Goal: Task Accomplishment & Management: Manage account settings

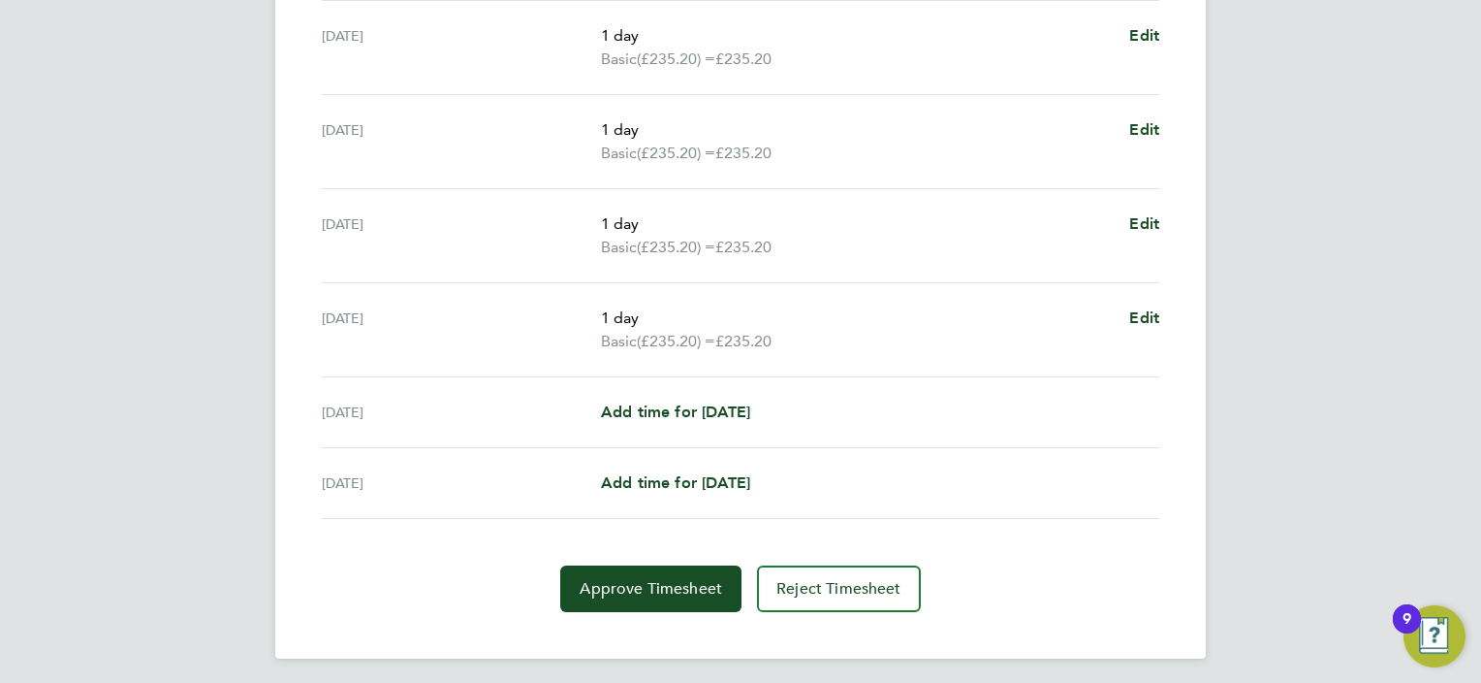
scroll to position [716, 0]
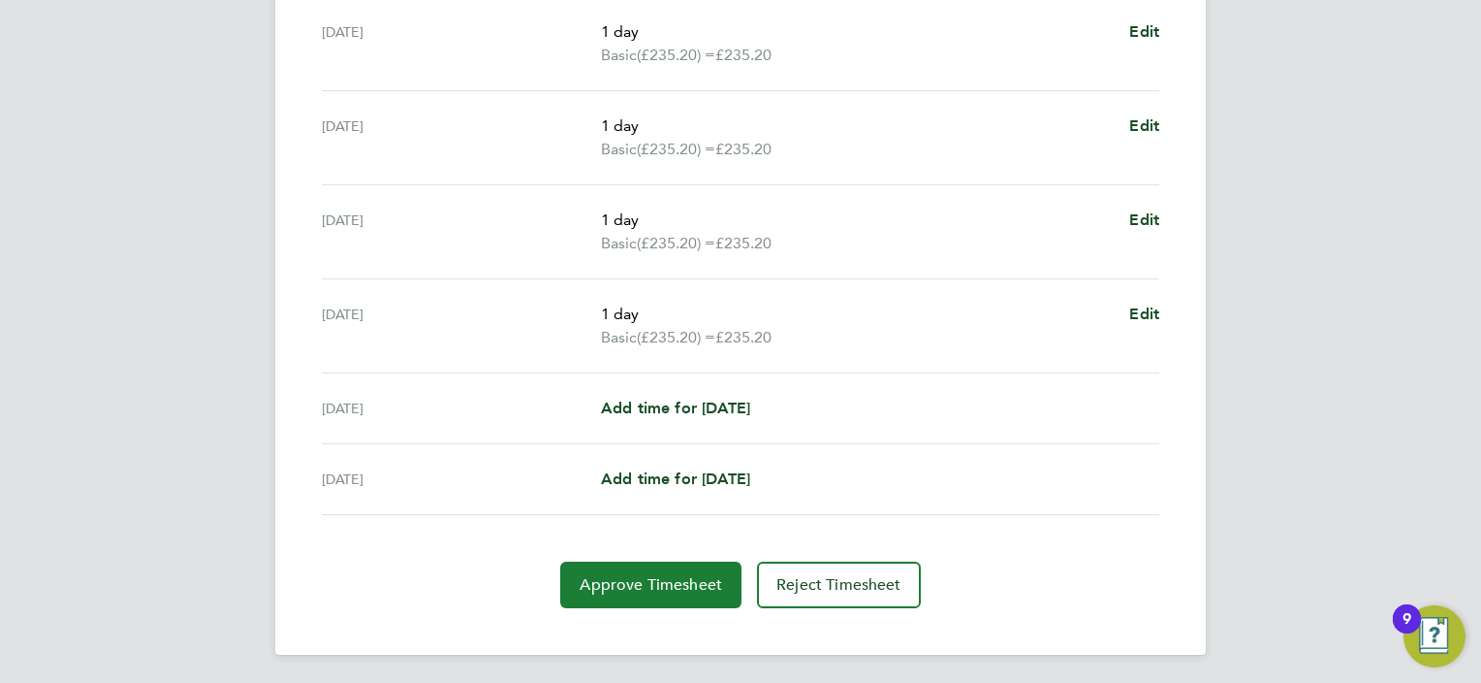
click at [691, 591] on button "Approve Timesheet" at bounding box center [650, 584] width 181 height 47
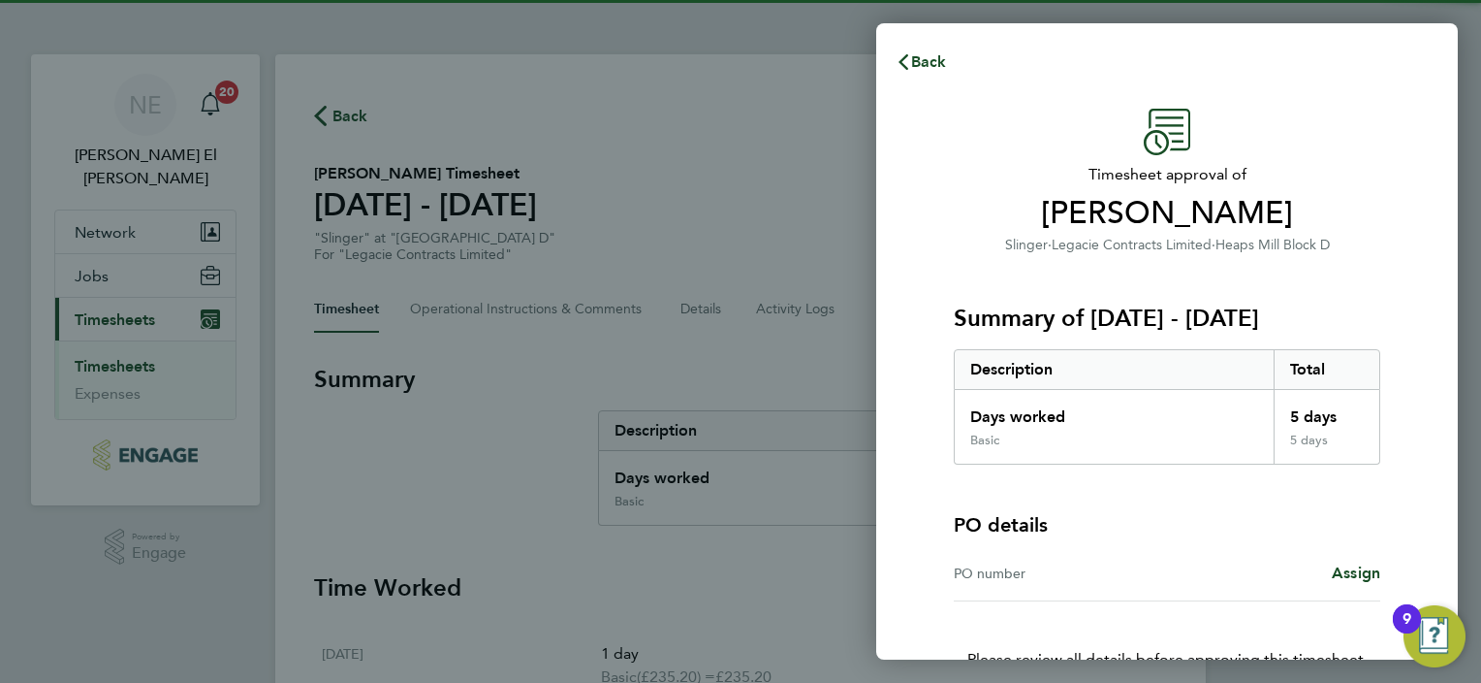
scroll to position [111, 0]
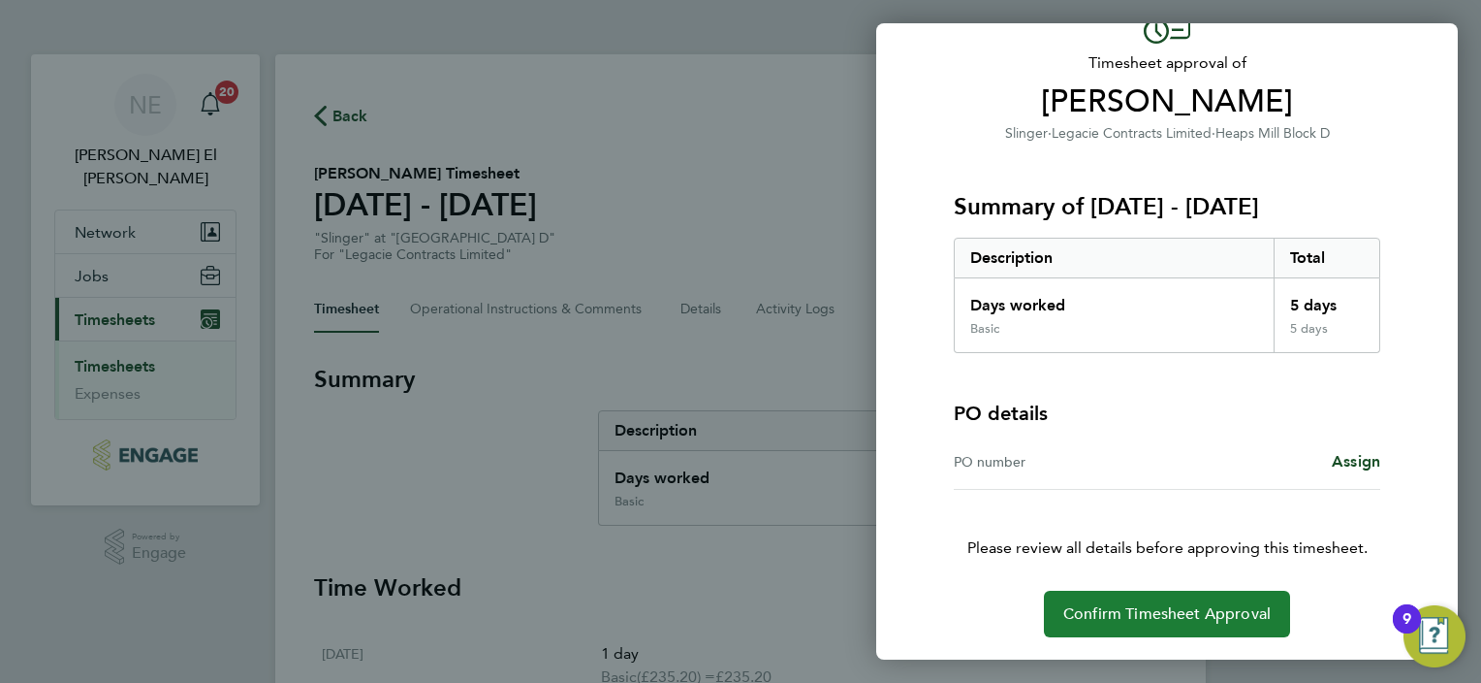
click at [1162, 593] on button "Confirm Timesheet Approval" at bounding box center [1167, 613] width 246 height 47
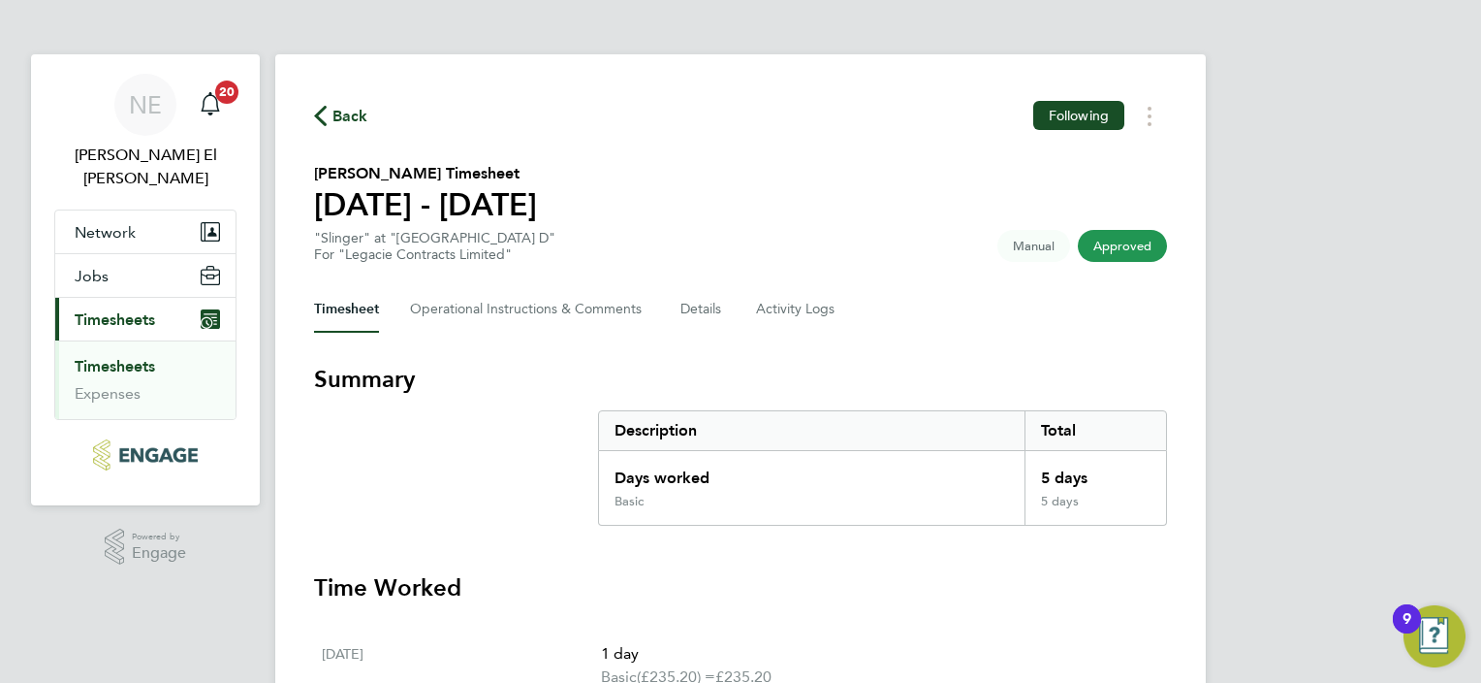
click at [131, 357] on link "Timesheets" at bounding box center [115, 366] width 80 height 18
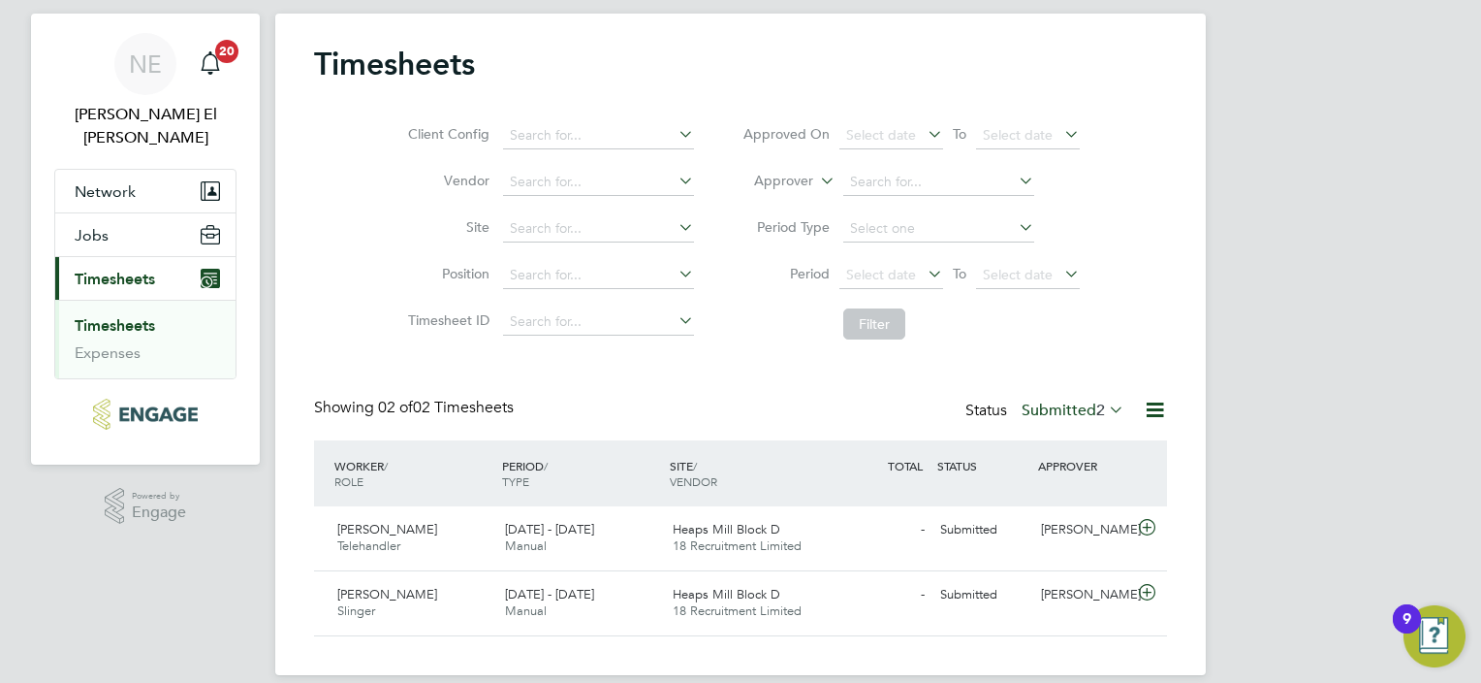
scroll to position [62, 0]
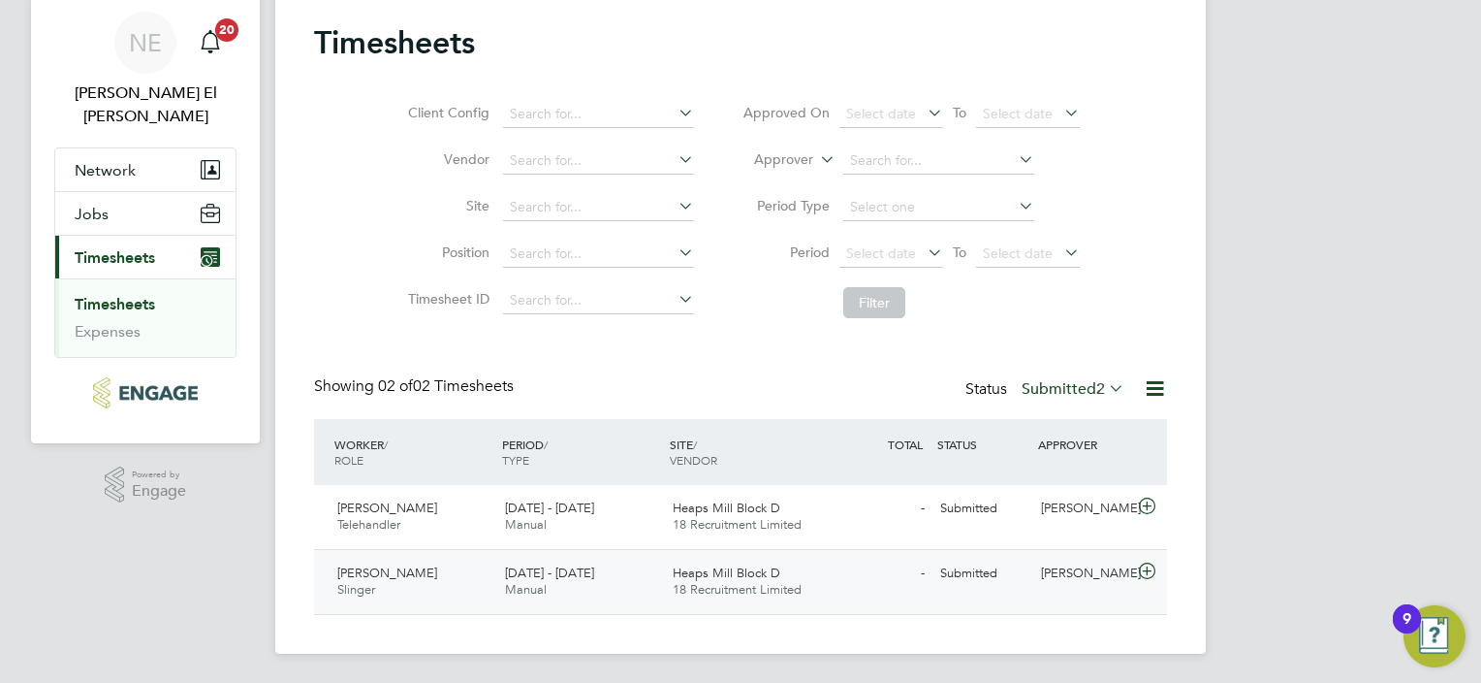
click at [733, 569] on span "Heaps Mill Block D" at bounding box center [727, 572] width 108 height 16
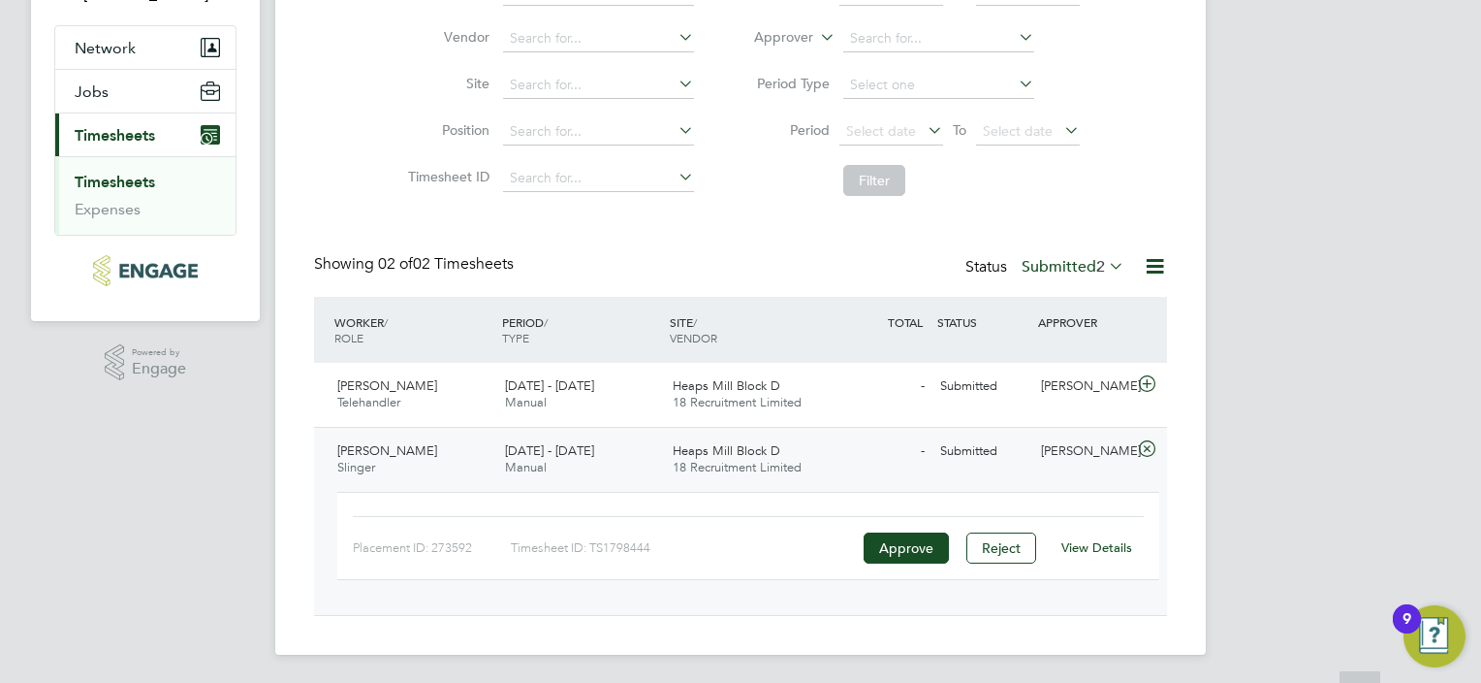
scroll to position [185, 0]
click at [1112, 550] on link "View Details" at bounding box center [1097, 546] width 71 height 16
click at [123, 172] on link "Timesheets" at bounding box center [115, 181] width 80 height 18
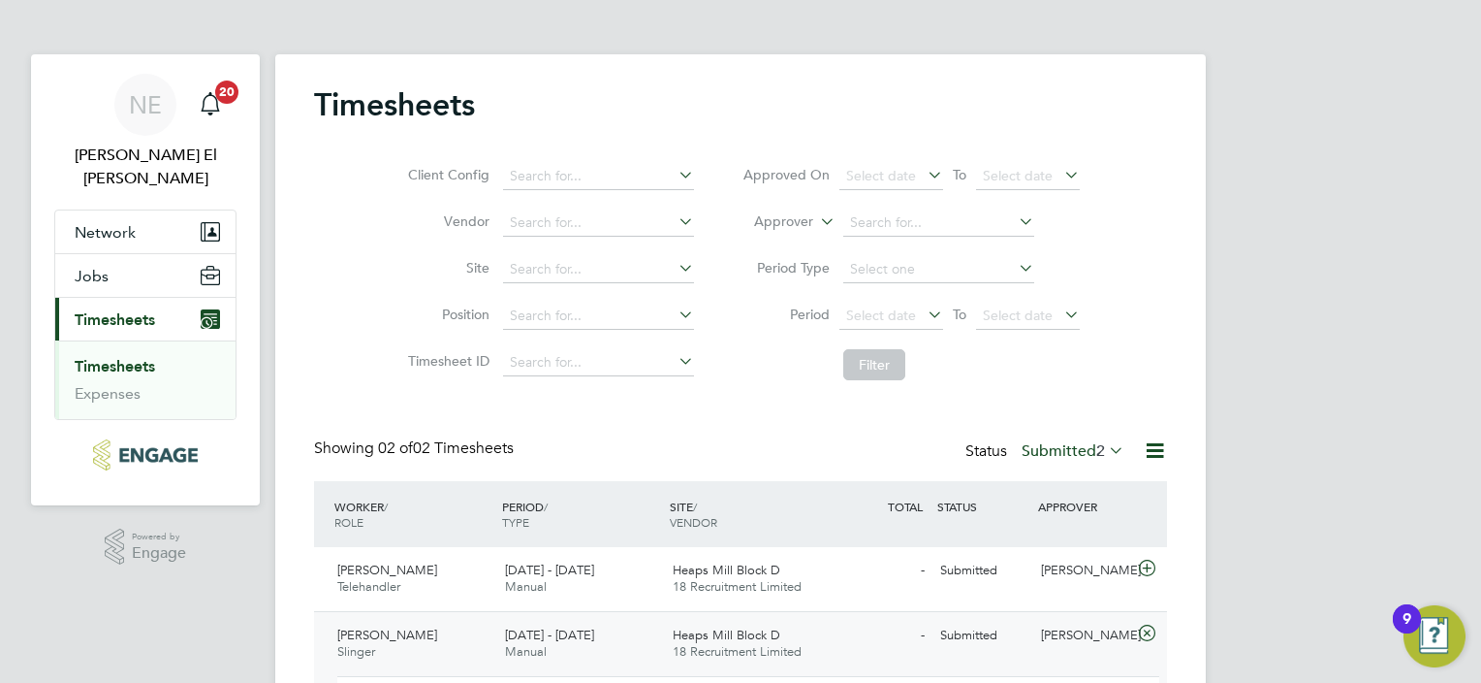
click at [109, 357] on link "Timesheets" at bounding box center [115, 366] width 80 height 18
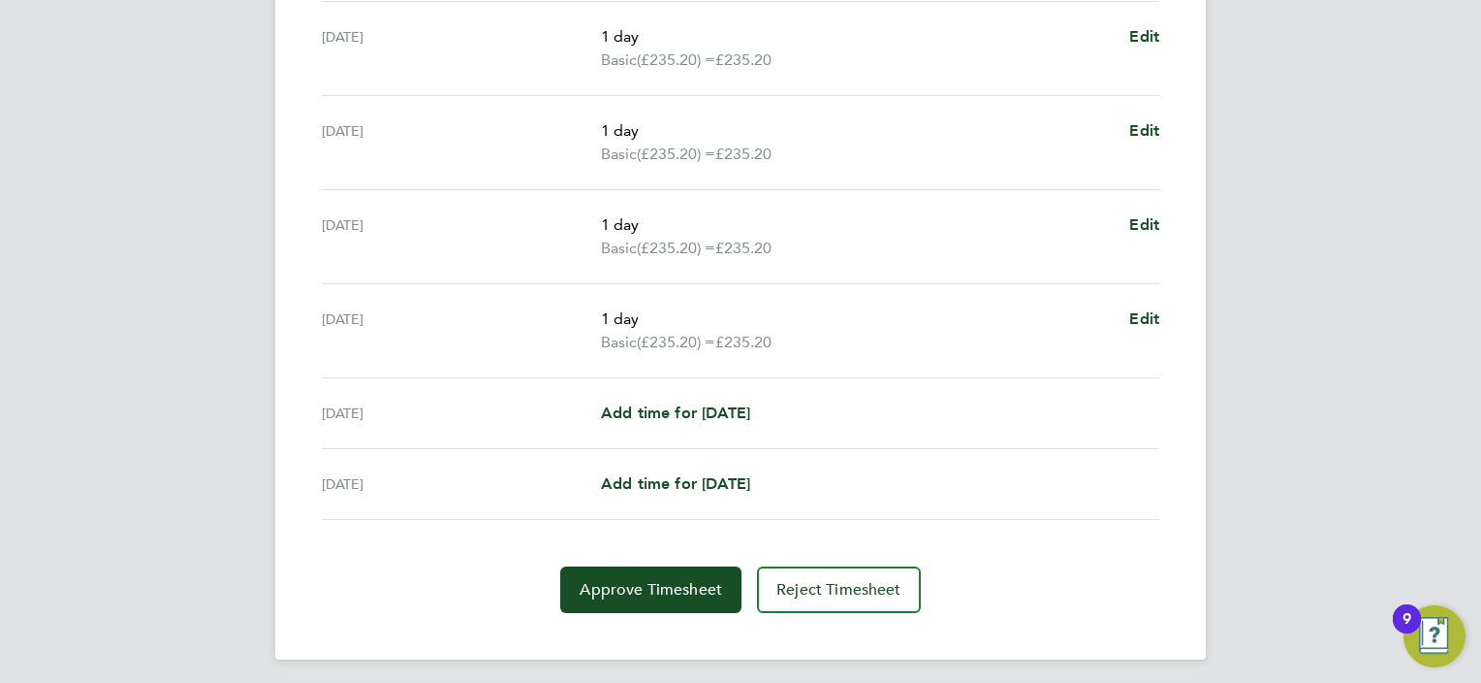
scroll to position [716, 0]
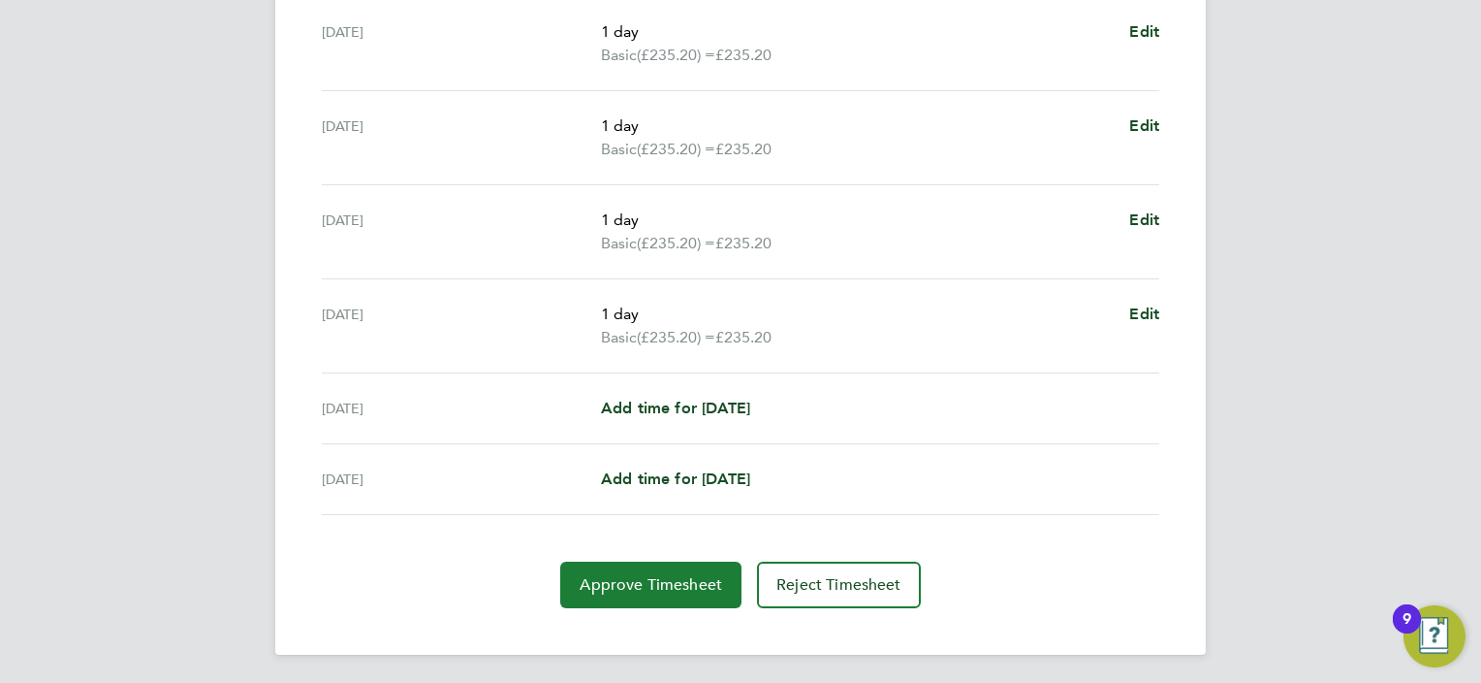
click at [672, 589] on span "Approve Timesheet" at bounding box center [651, 584] width 143 height 19
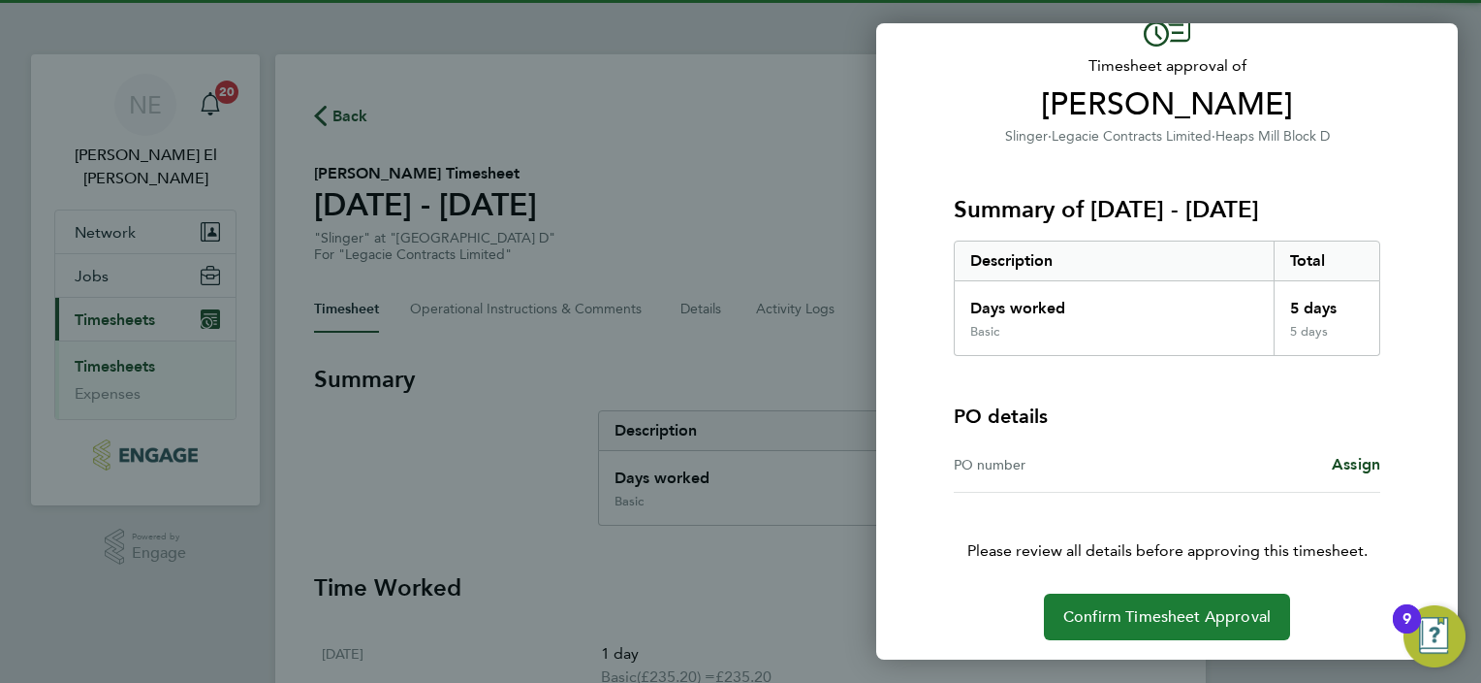
scroll to position [111, 0]
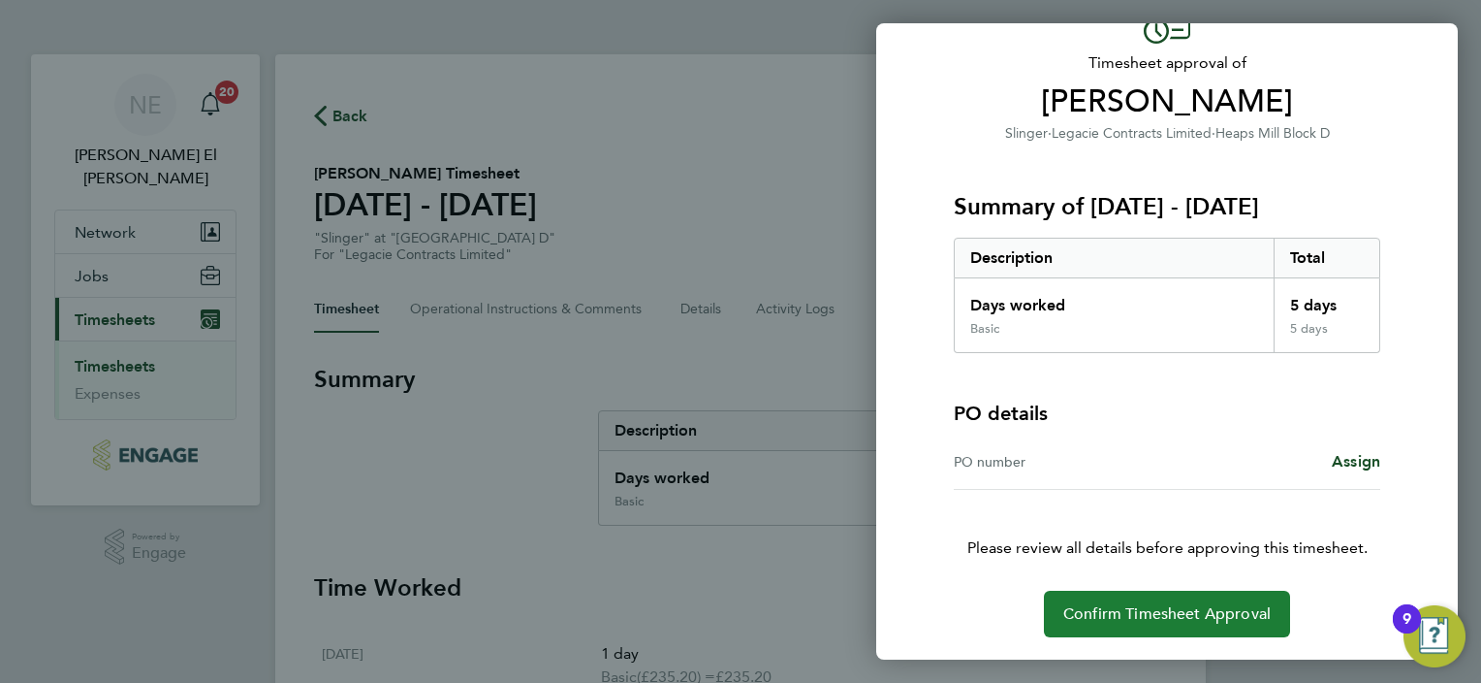
click at [1145, 608] on span "Confirm Timesheet Approval" at bounding box center [1167, 613] width 207 height 19
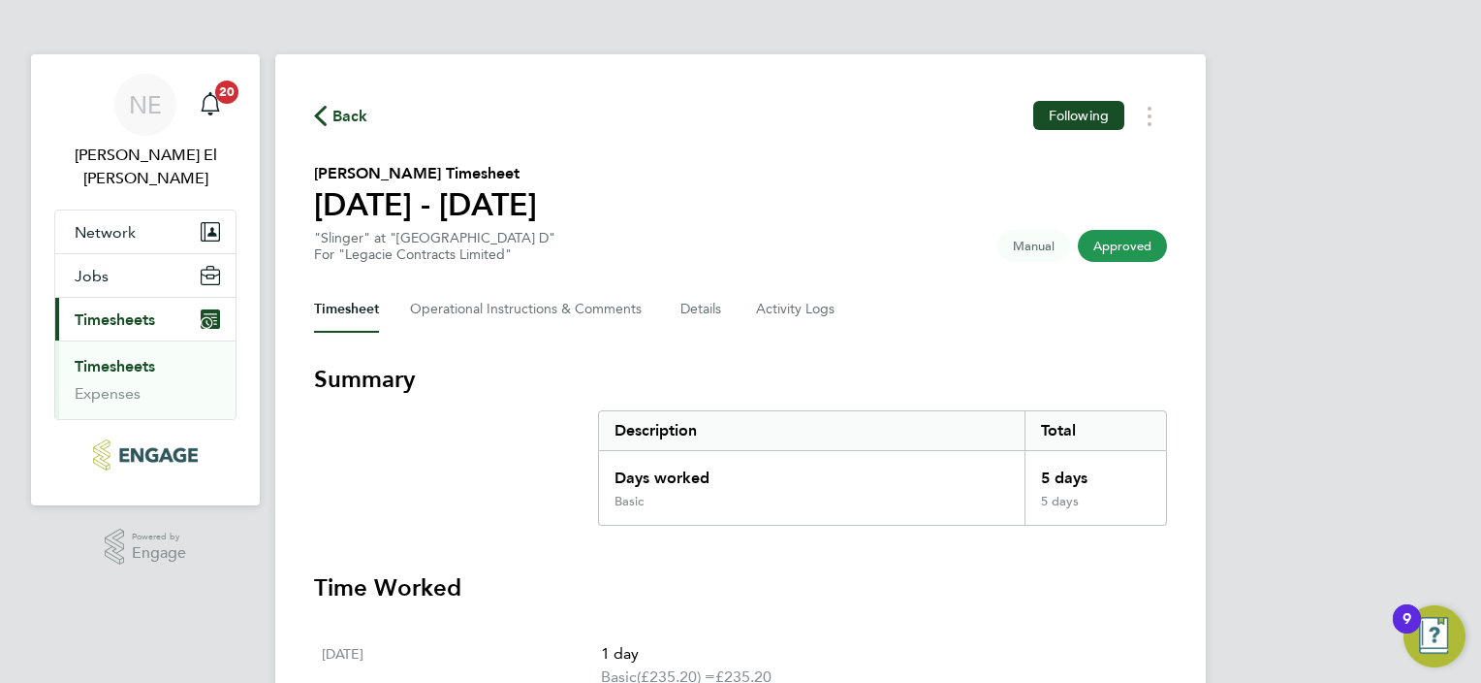
click at [116, 357] on link "Timesheets" at bounding box center [115, 366] width 80 height 18
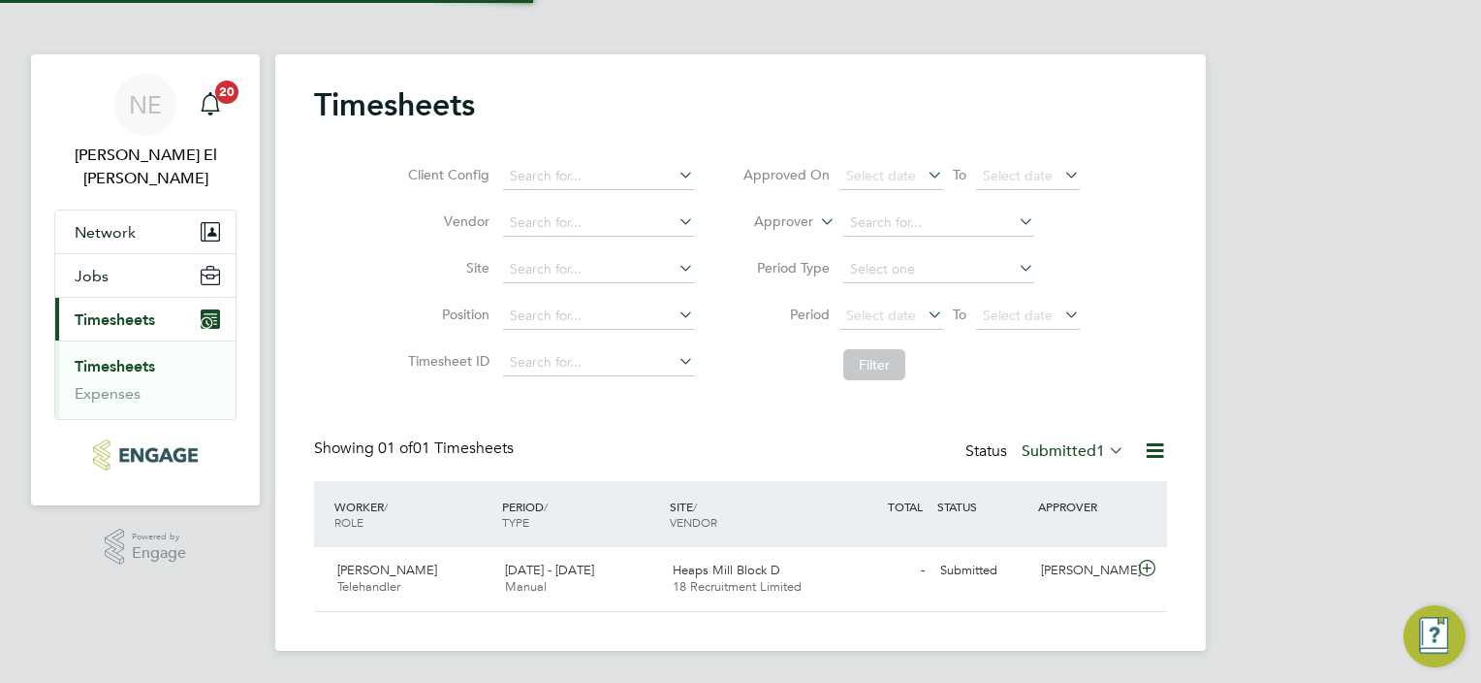
scroll to position [48, 169]
click at [665, 586] on div "Heaps Mill Block D 18 Recruitment Limited" at bounding box center [749, 579] width 168 height 48
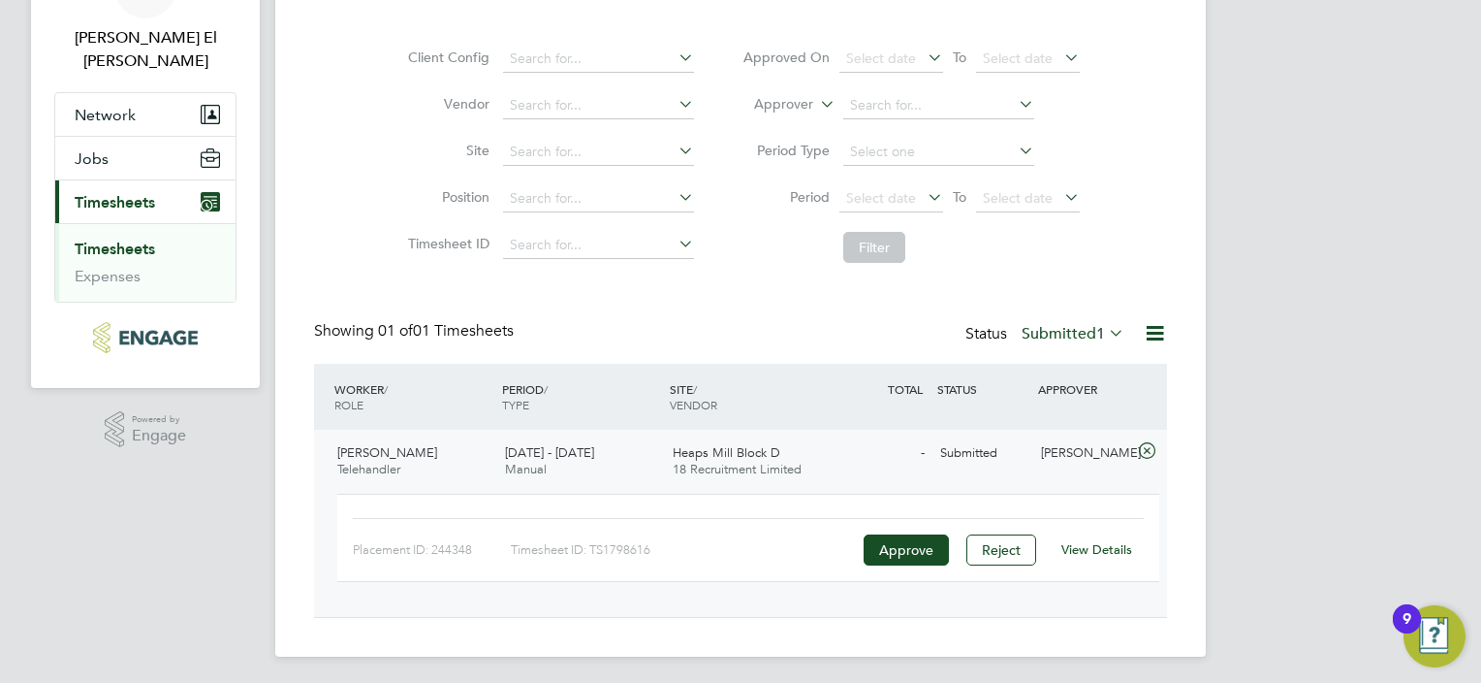
scroll to position [120, 0]
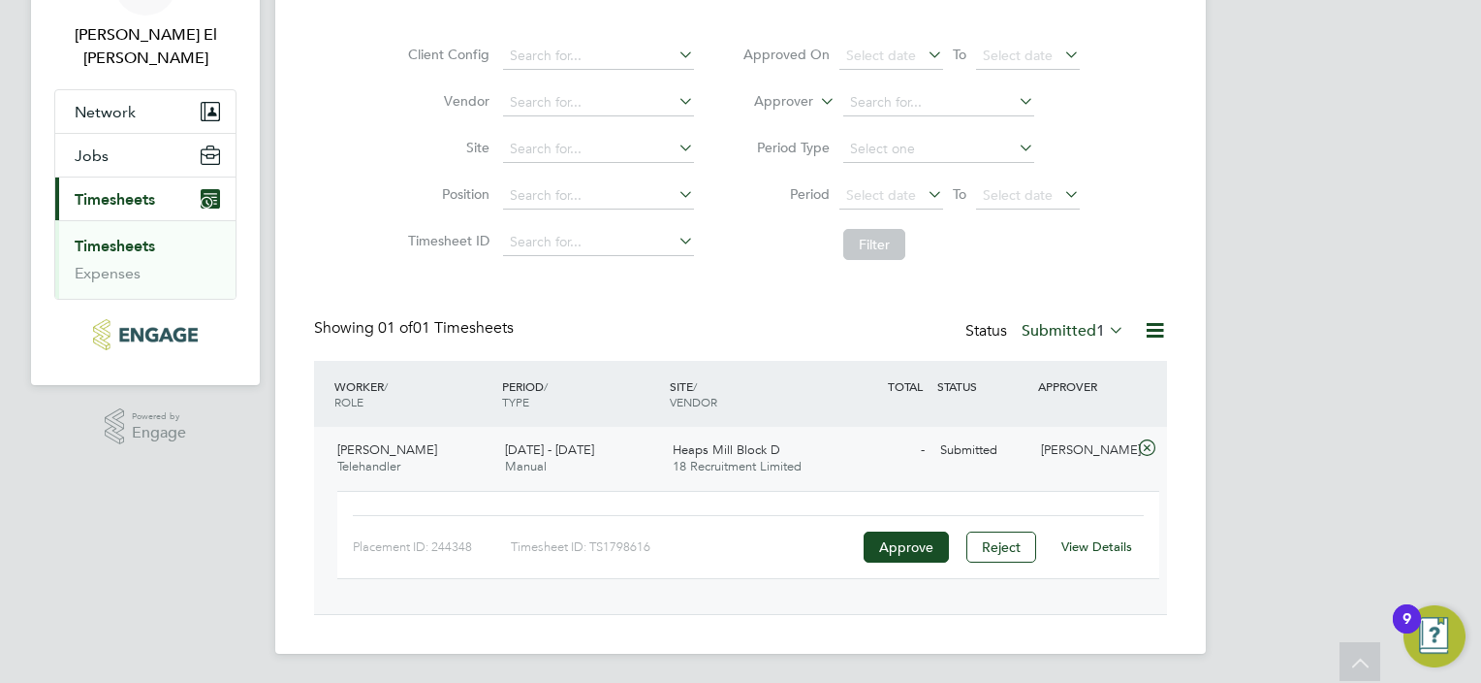
click at [1108, 547] on link "View Details" at bounding box center [1097, 546] width 71 height 16
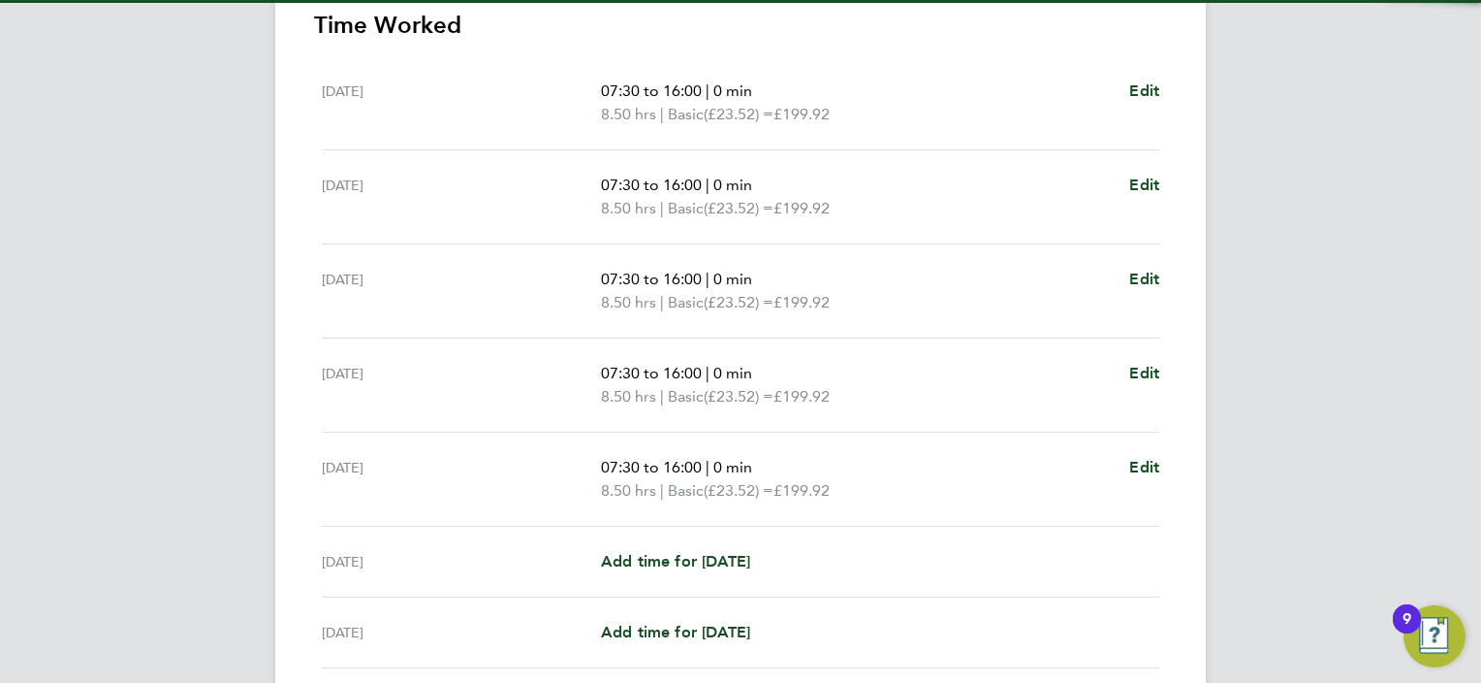
scroll to position [582, 0]
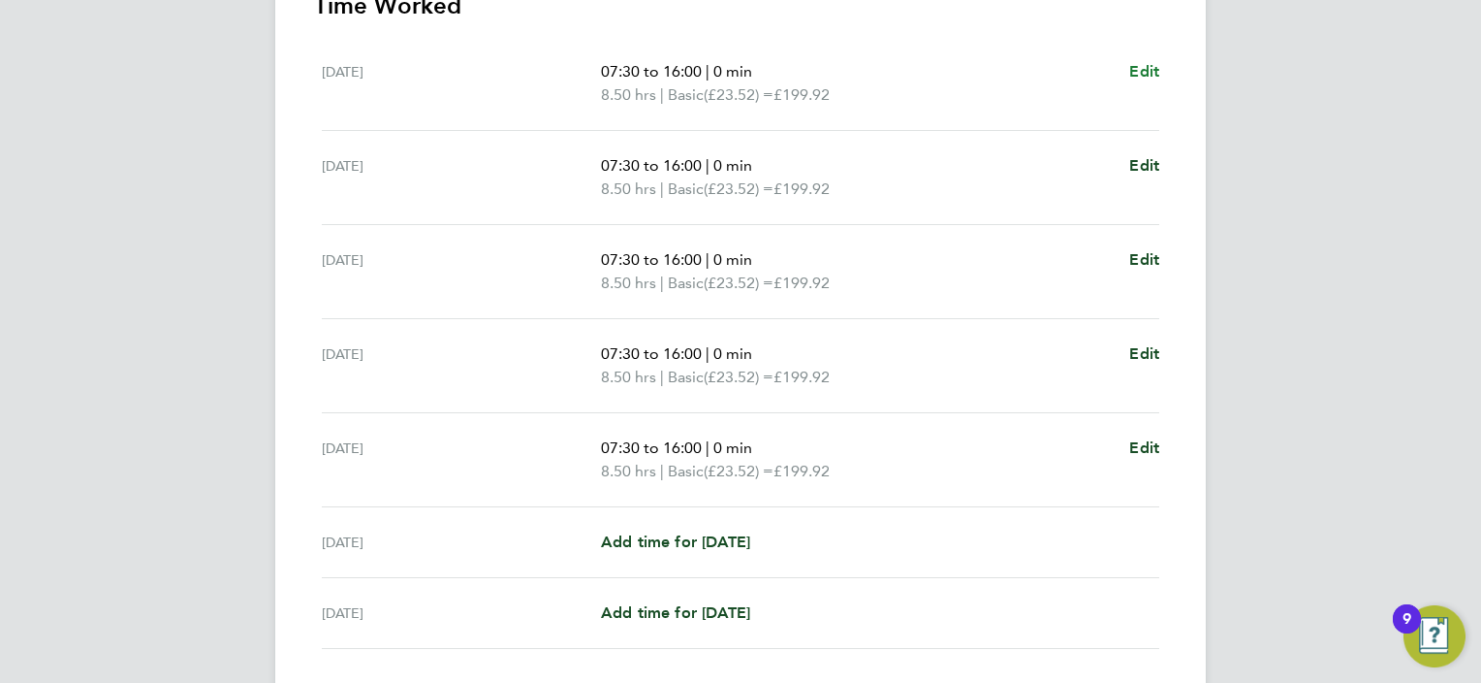
click at [1156, 66] on span "Edit" at bounding box center [1145, 71] width 30 height 18
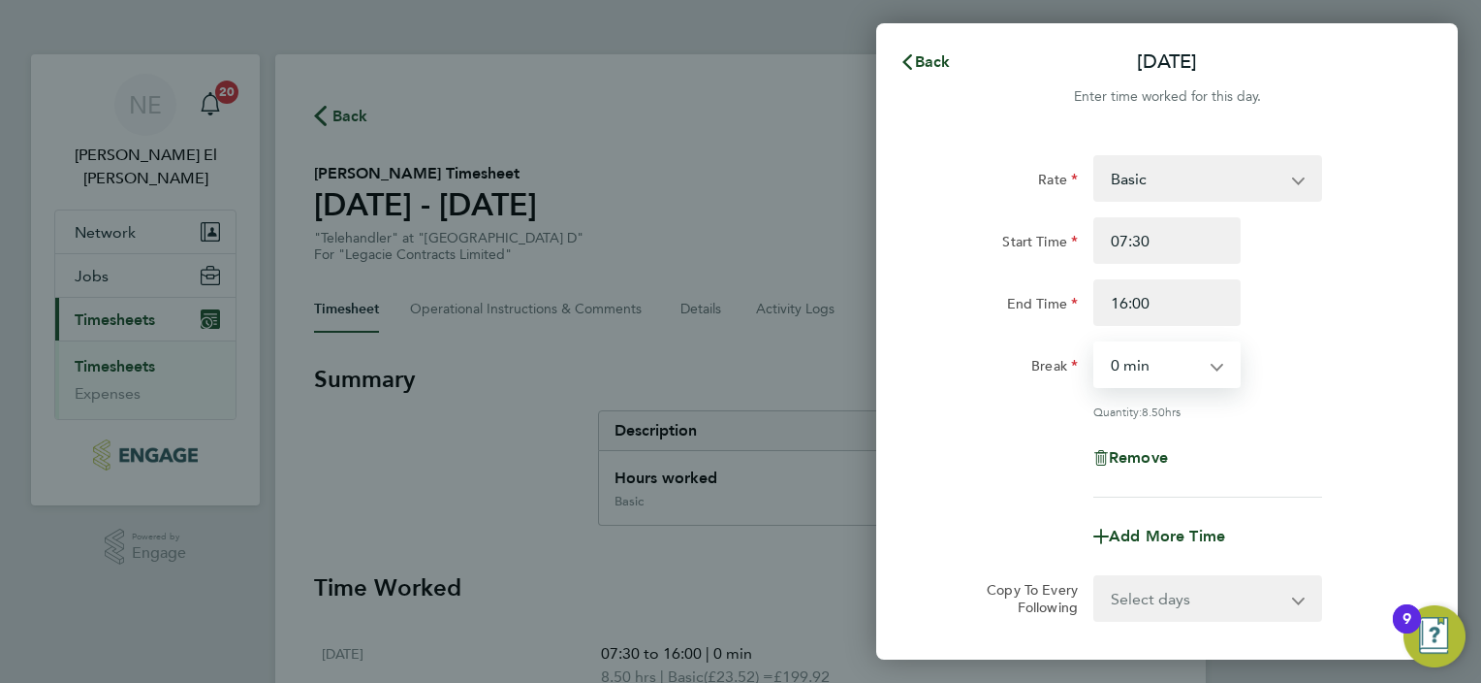
click at [1198, 382] on select "0 min 15 min 30 min 45 min 60 min 75 min 90 min" at bounding box center [1156, 364] width 120 height 43
select select "30"
click at [1096, 343] on select "0 min 15 min 30 min 45 min 60 min 75 min 90 min" at bounding box center [1156, 364] width 120 height 43
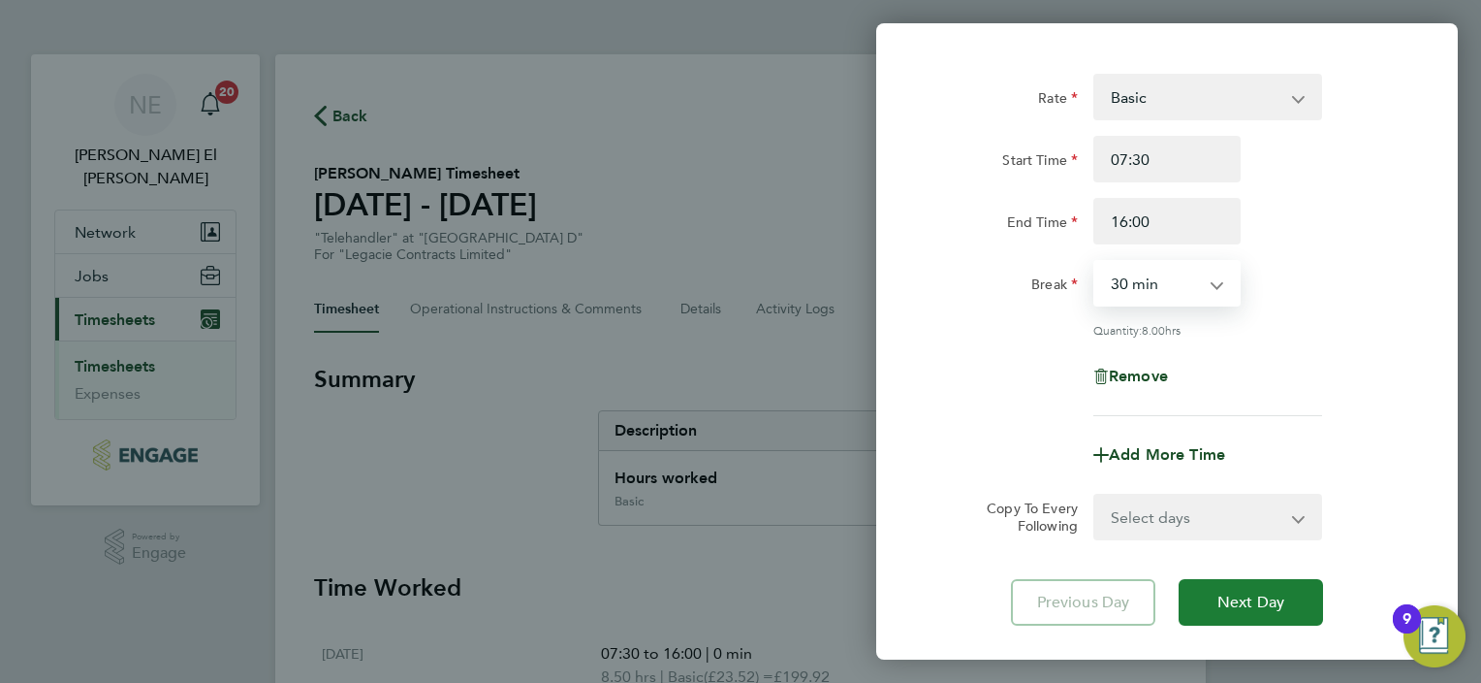
scroll to position [192, 0]
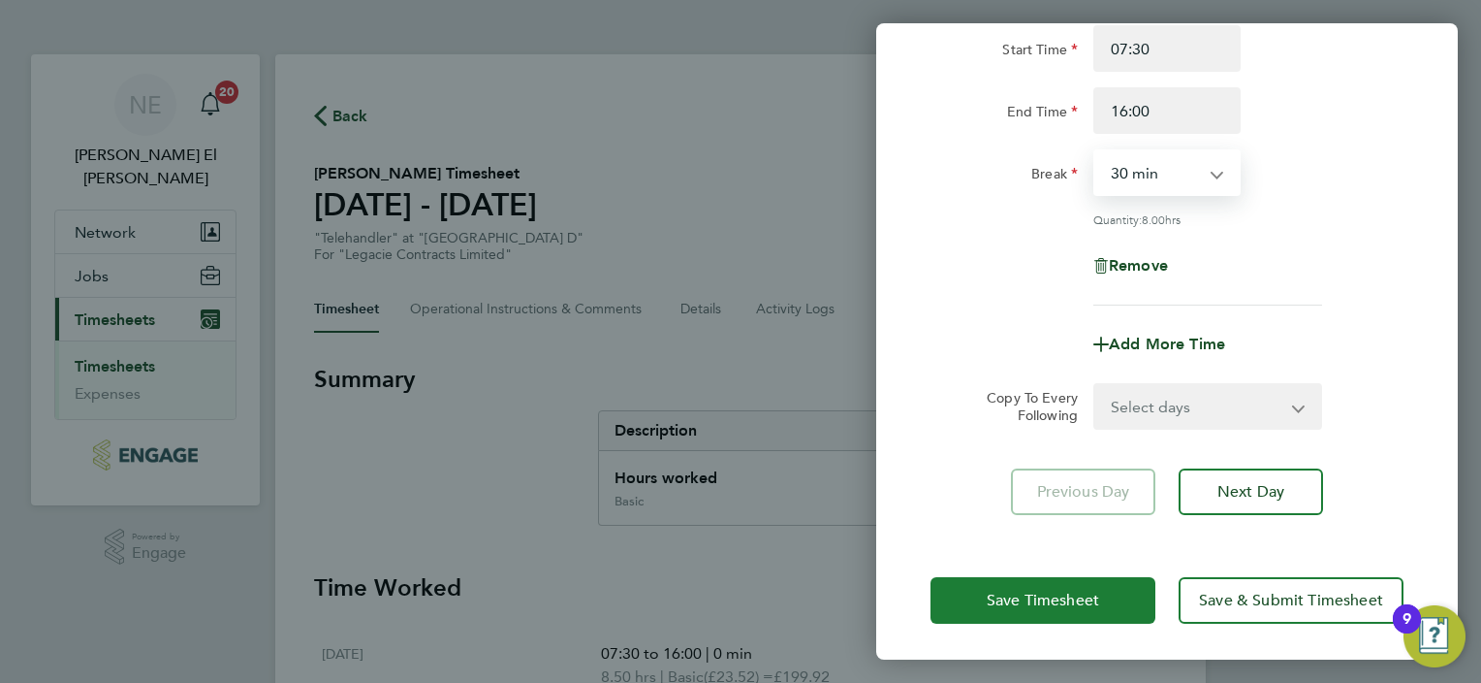
click at [1090, 582] on button "Save Timesheet" at bounding box center [1043, 600] width 225 height 47
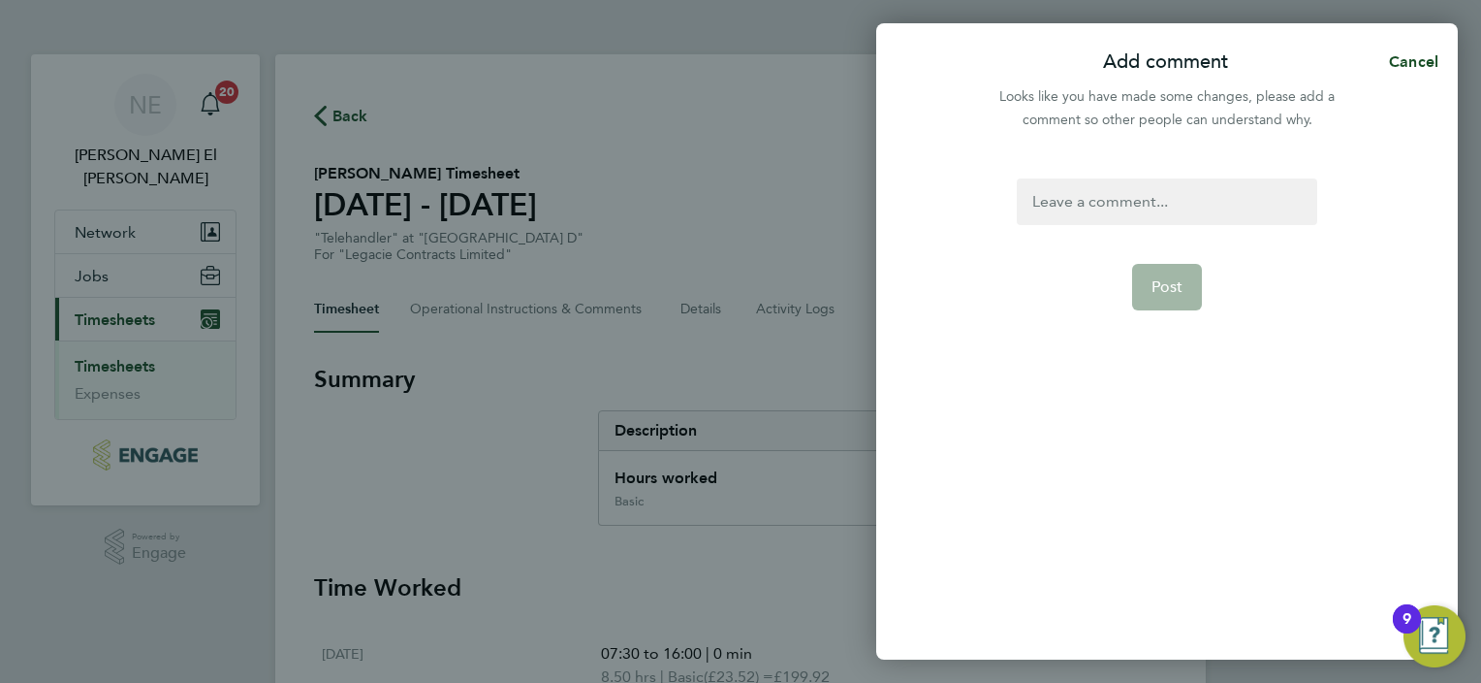
click at [1253, 193] on div at bounding box center [1167, 201] width 300 height 47
click at [1175, 274] on button "Post" at bounding box center [1167, 287] width 71 height 47
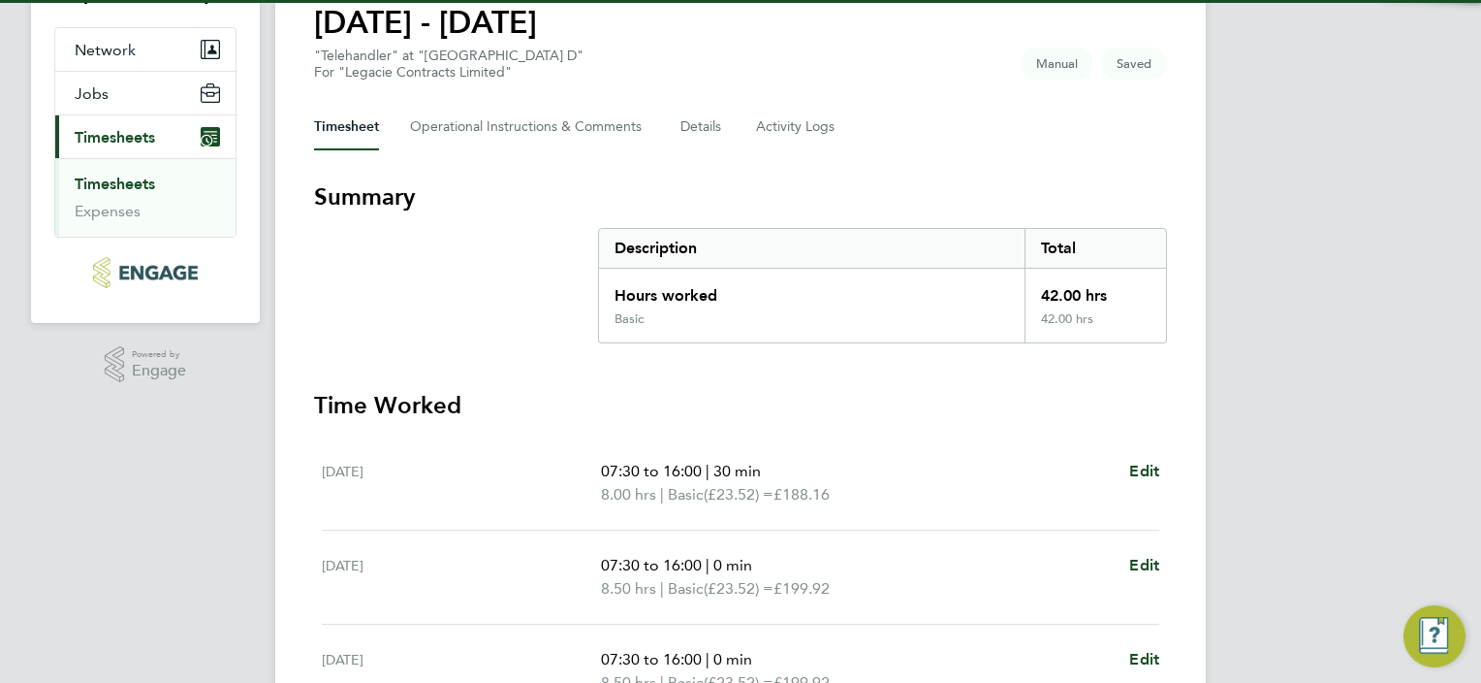
scroll to position [388, 0]
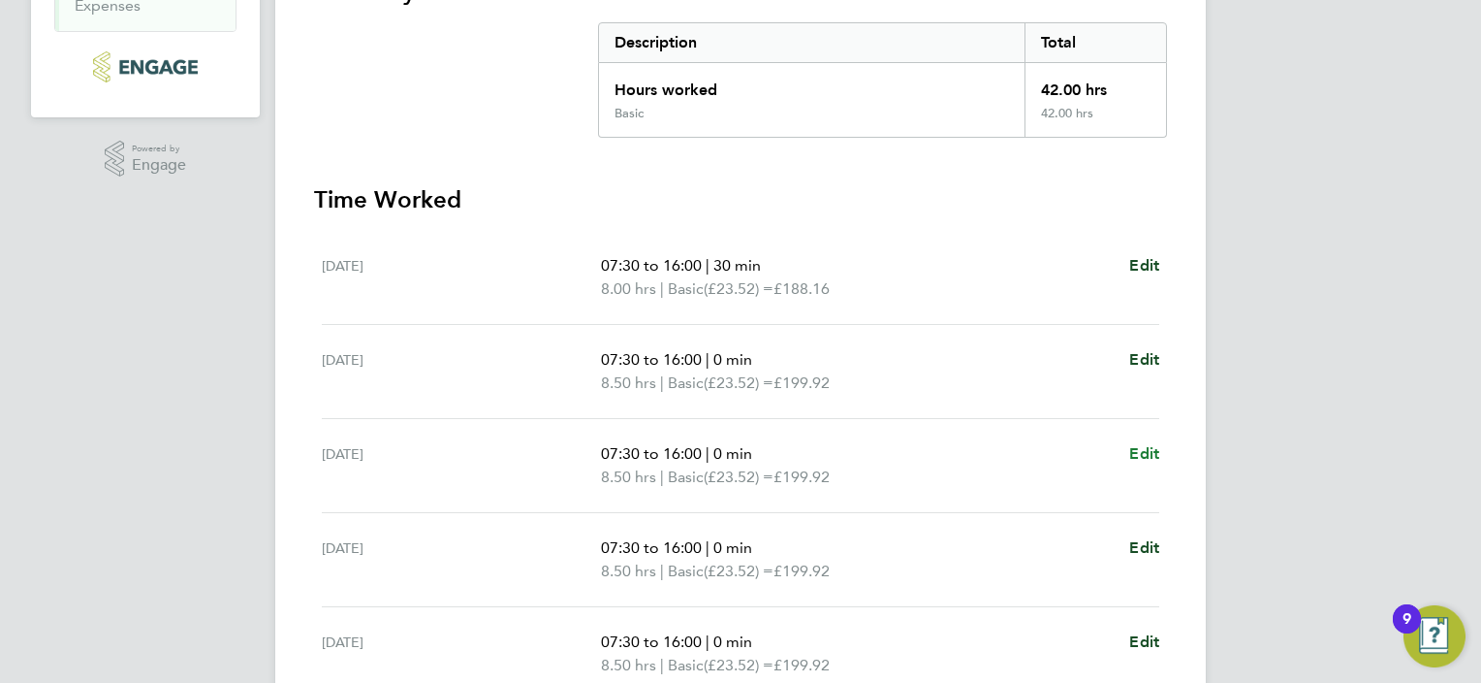
click at [1149, 450] on span "Edit" at bounding box center [1145, 453] width 30 height 18
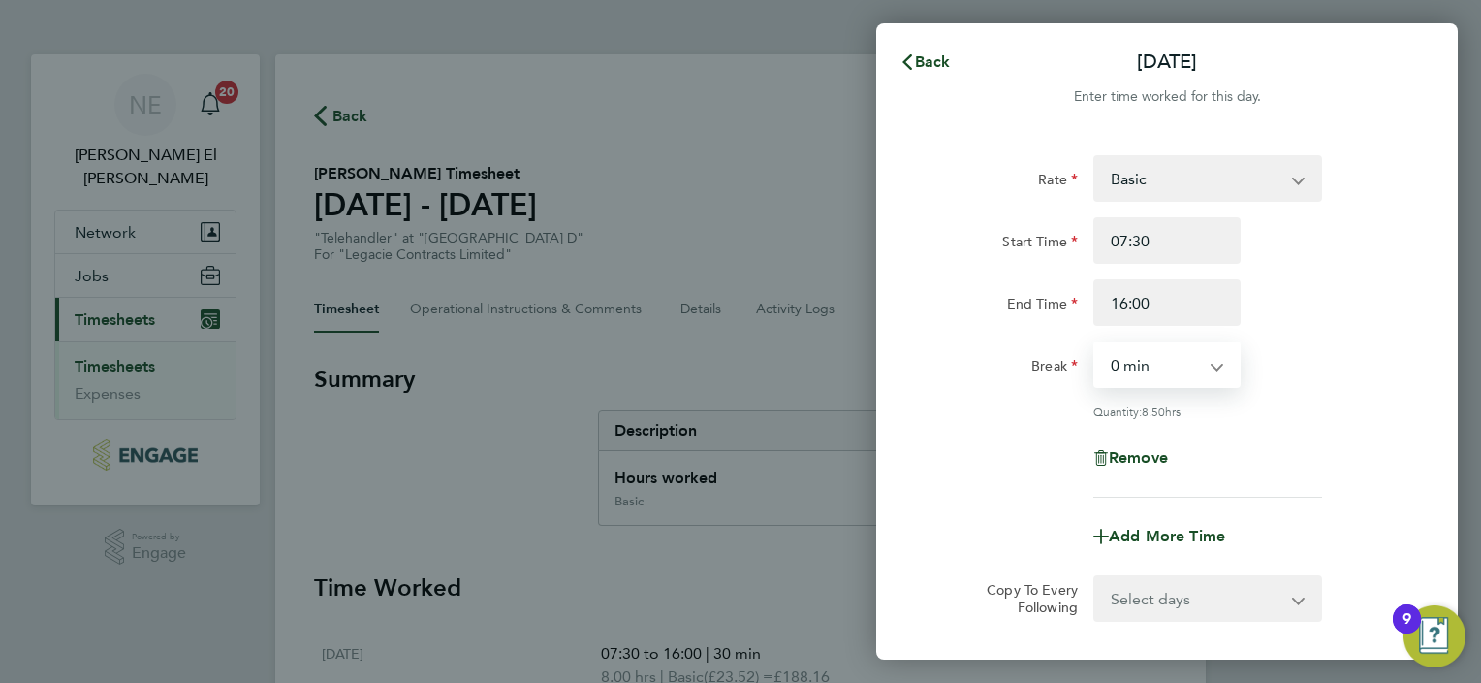
click at [1185, 361] on select "0 min 15 min 30 min 45 min 60 min 75 min 90 min" at bounding box center [1156, 364] width 120 height 43
select select "30"
click at [1096, 343] on select "0 min 15 min 30 min 45 min 60 min 75 min 90 min" at bounding box center [1156, 364] width 120 height 43
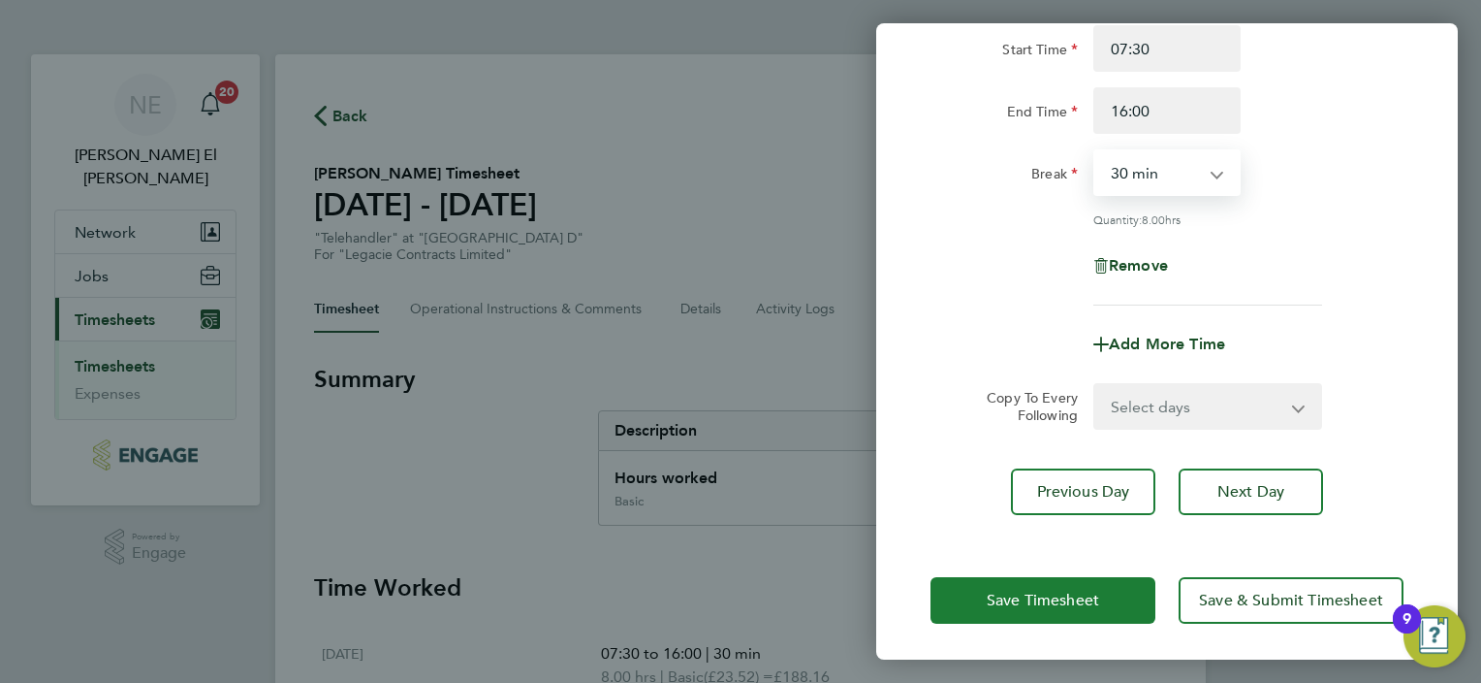
click at [1089, 592] on span "Save Timesheet" at bounding box center [1043, 599] width 112 height 19
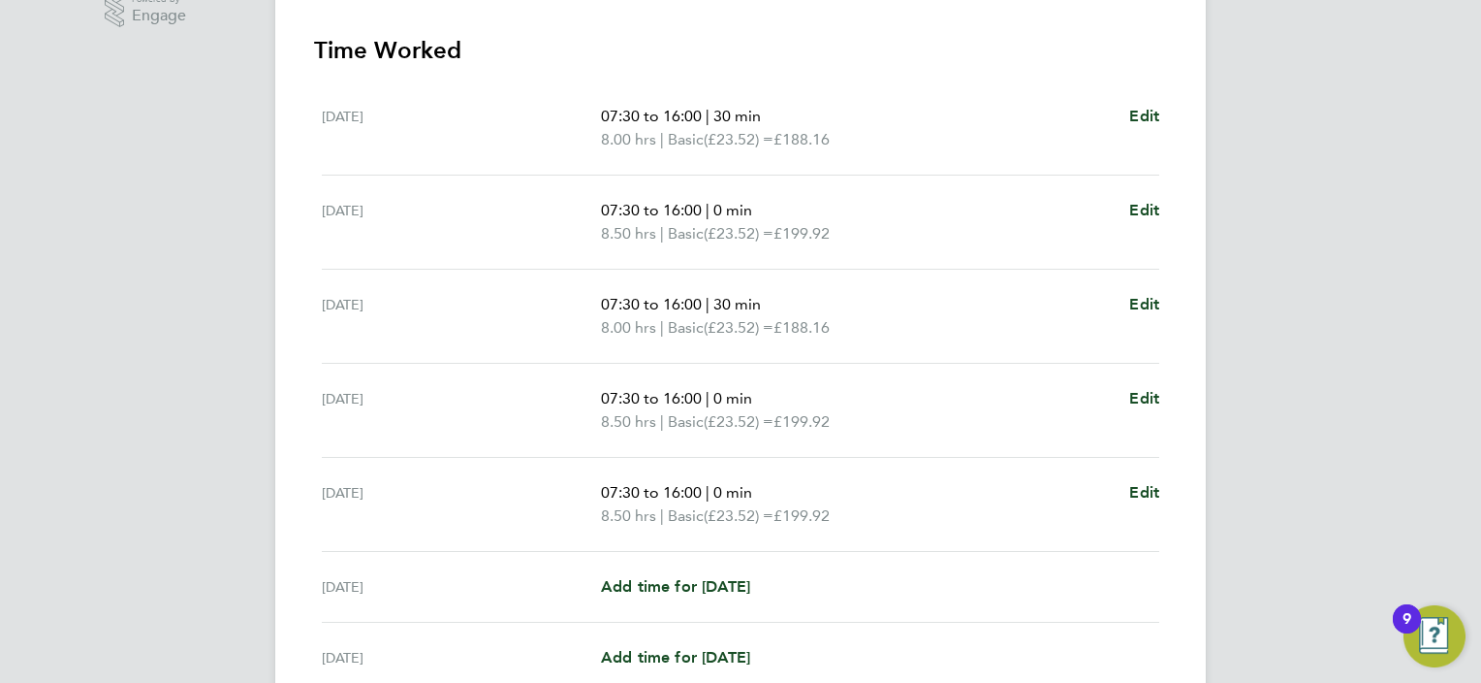
scroll to position [582, 0]
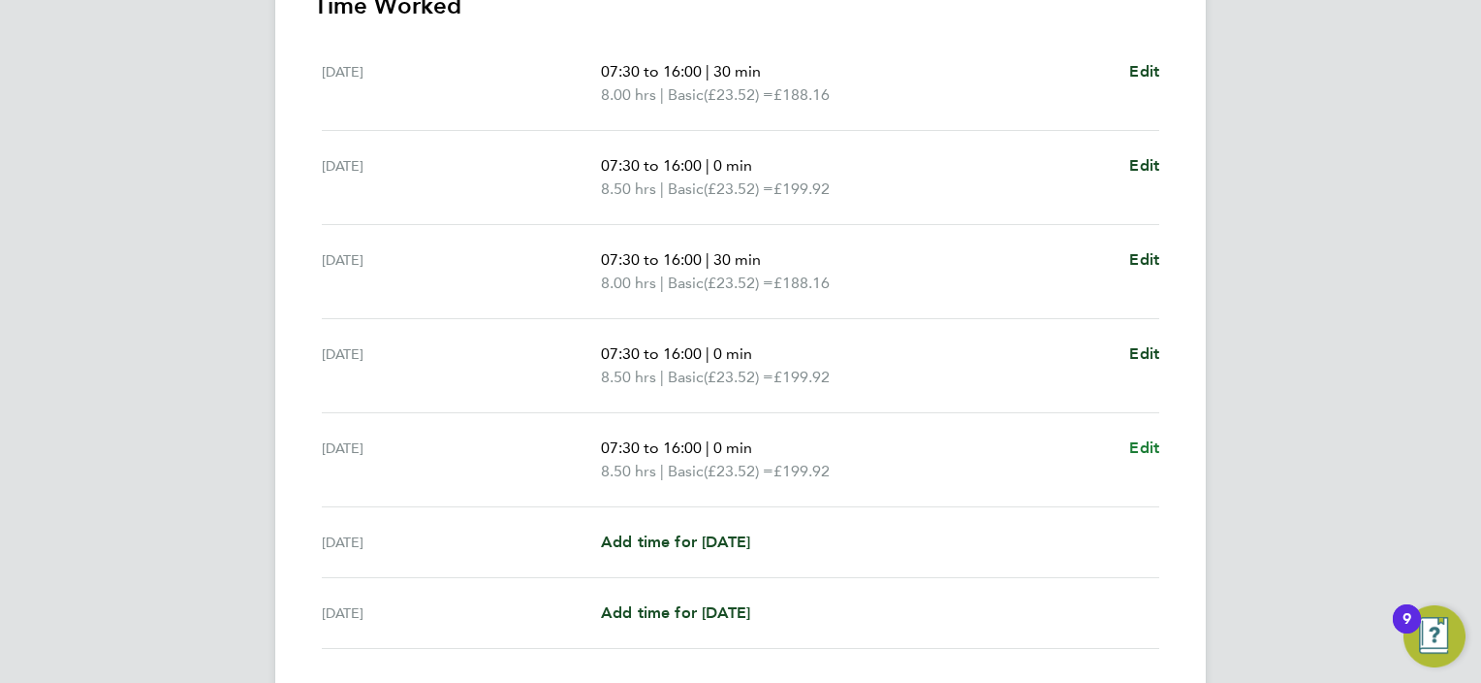
click at [1144, 436] on link "Edit" at bounding box center [1145, 447] width 30 height 23
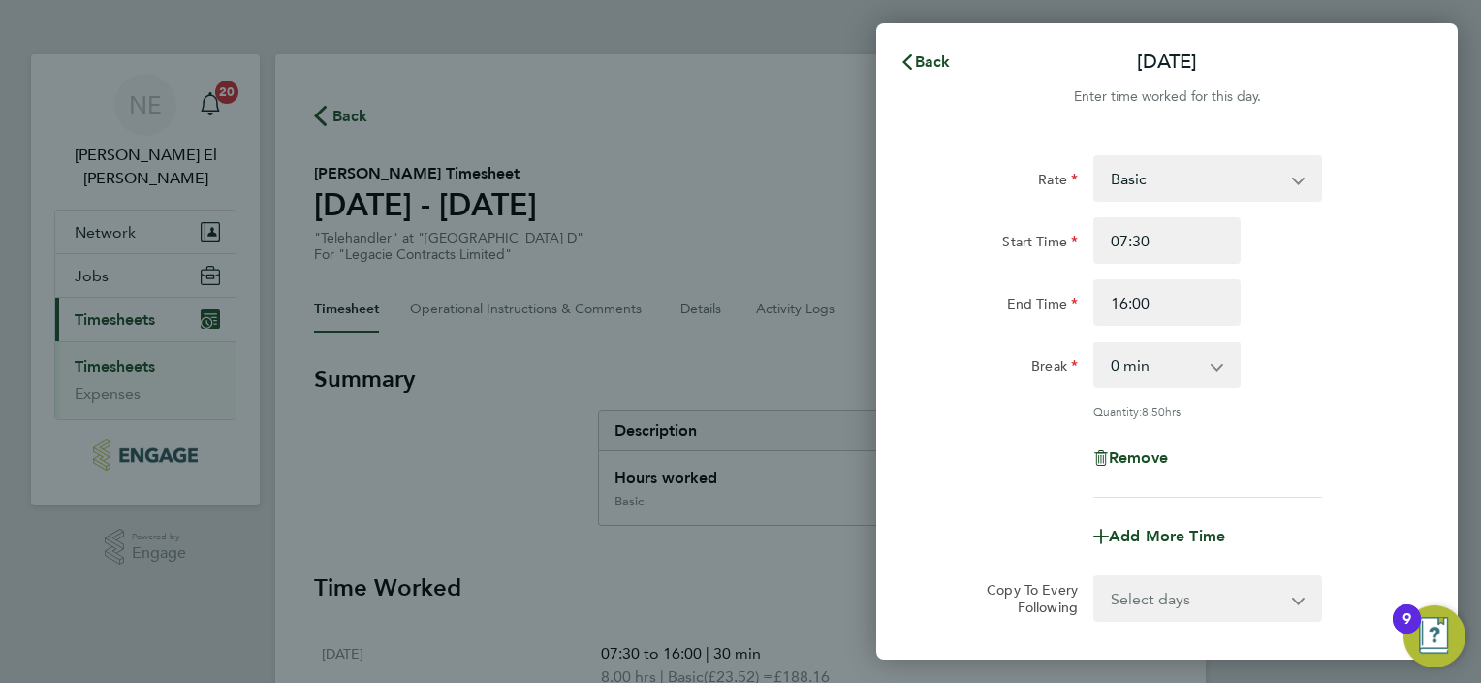
scroll to position [192, 0]
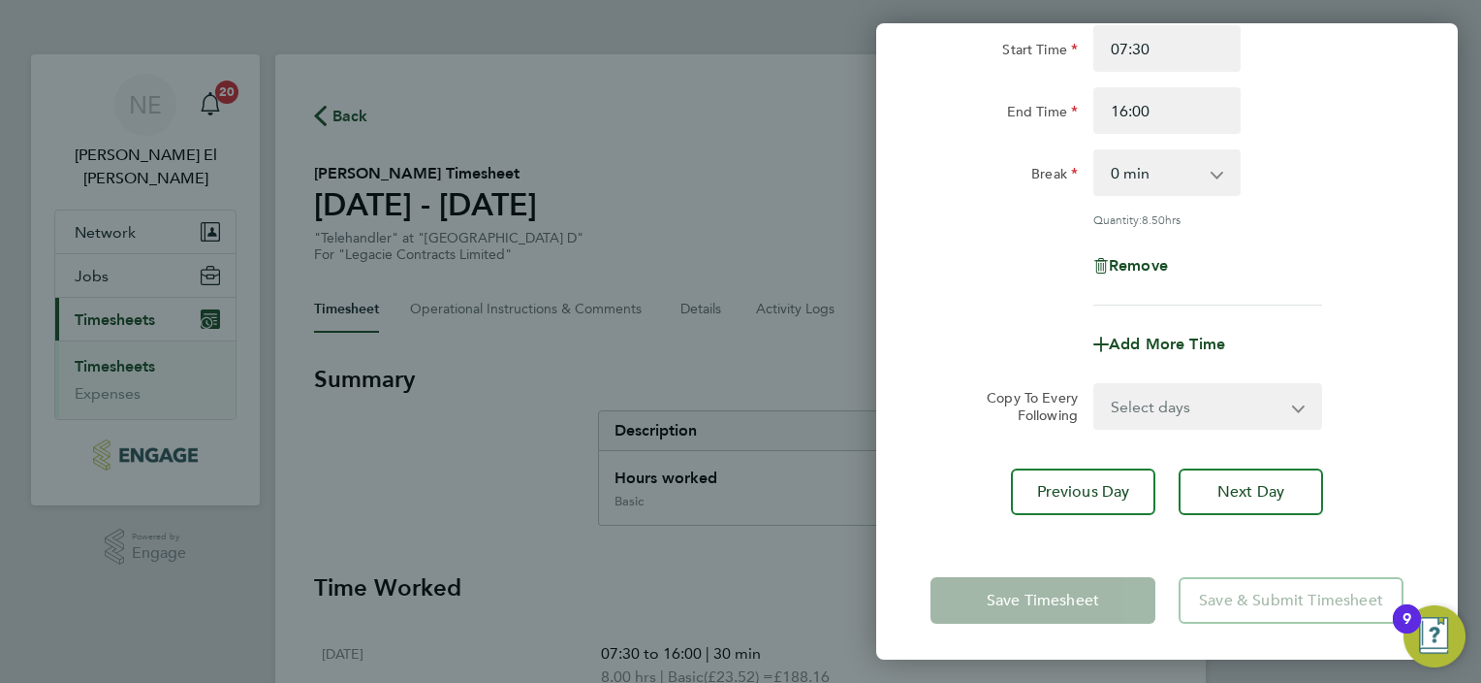
click at [1129, 401] on select "Select days Day Weekend (Sat-Sun) Saturday Sunday" at bounding box center [1198, 406] width 204 height 43
click at [1159, 163] on select "0 min 15 min 30 min 45 min 60 min 75 min 90 min" at bounding box center [1156, 172] width 120 height 43
select select "30"
click at [1096, 151] on select "0 min 15 min 30 min 45 min 60 min 75 min 90 min" at bounding box center [1156, 172] width 120 height 43
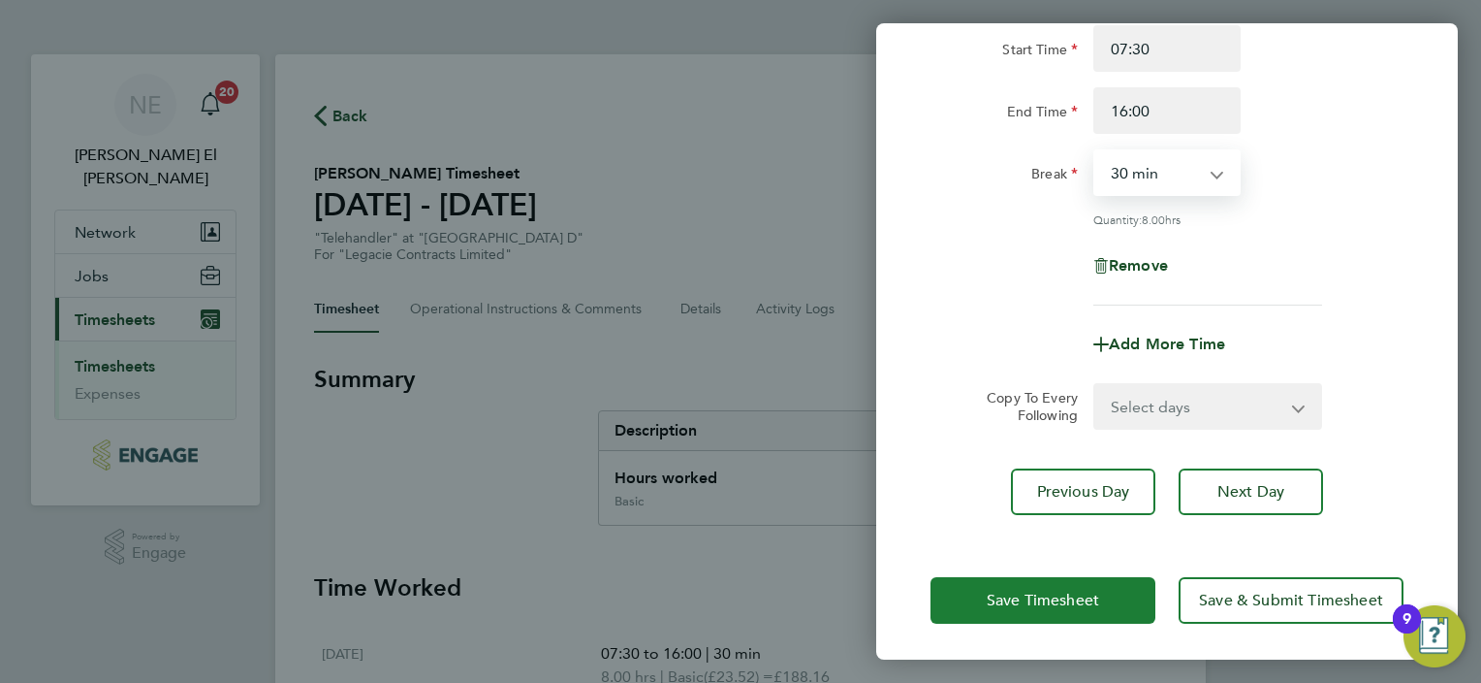
click at [1086, 580] on button "Save Timesheet" at bounding box center [1043, 600] width 225 height 47
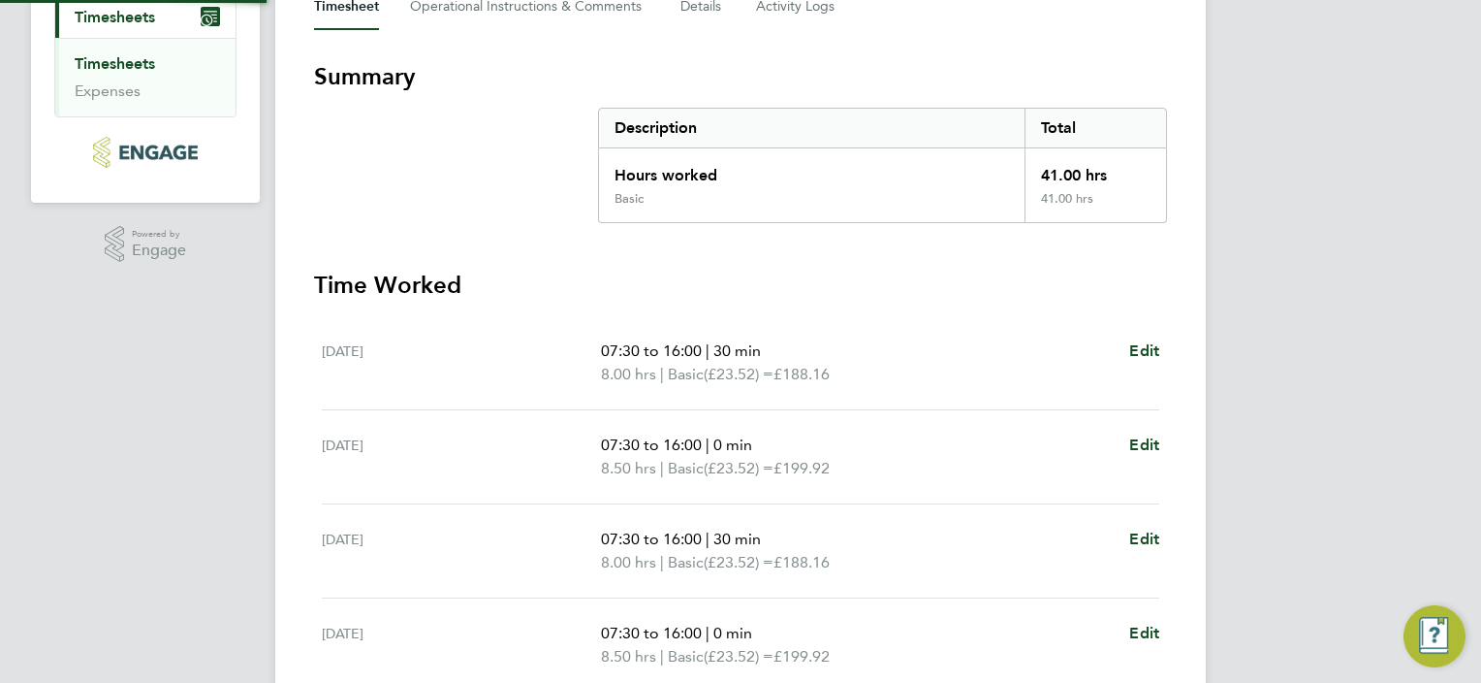
scroll to position [582, 0]
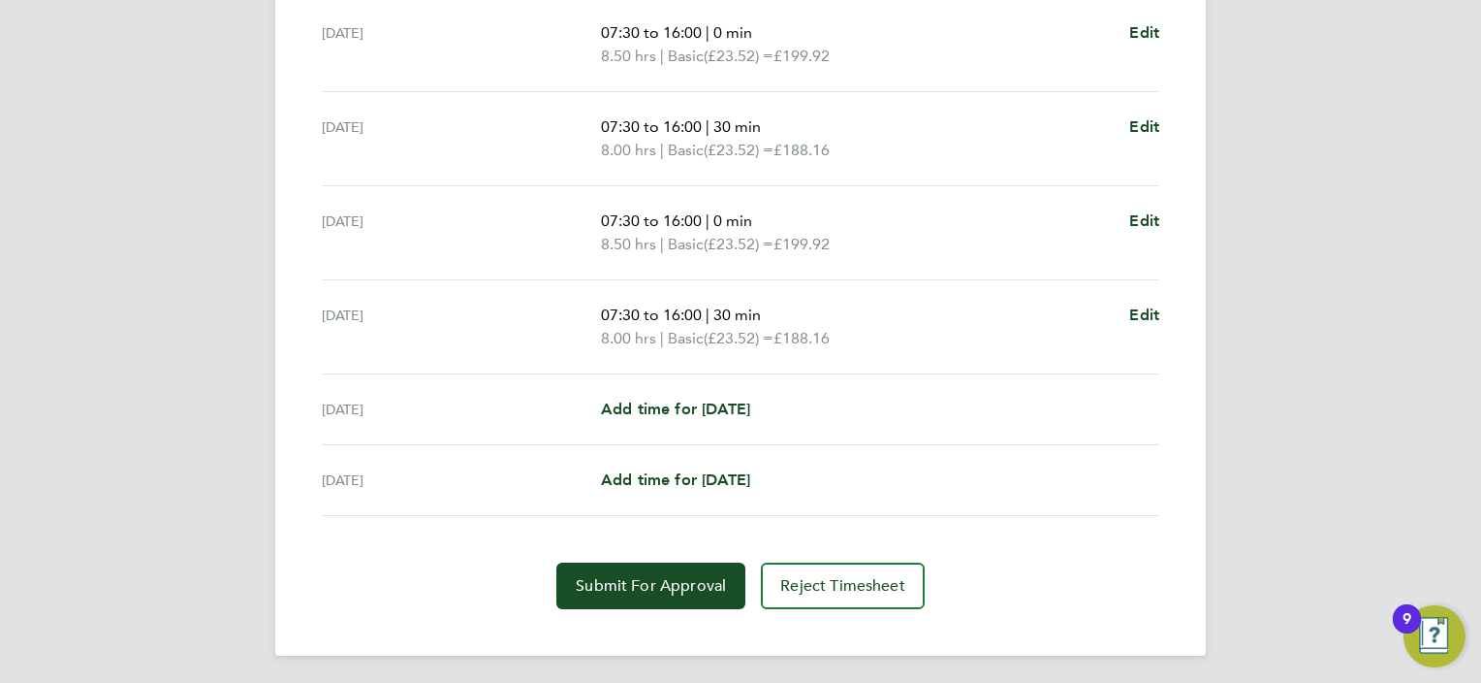
scroll to position [716, 0]
click at [725, 562] on button "Submit For Approval" at bounding box center [651, 584] width 189 height 47
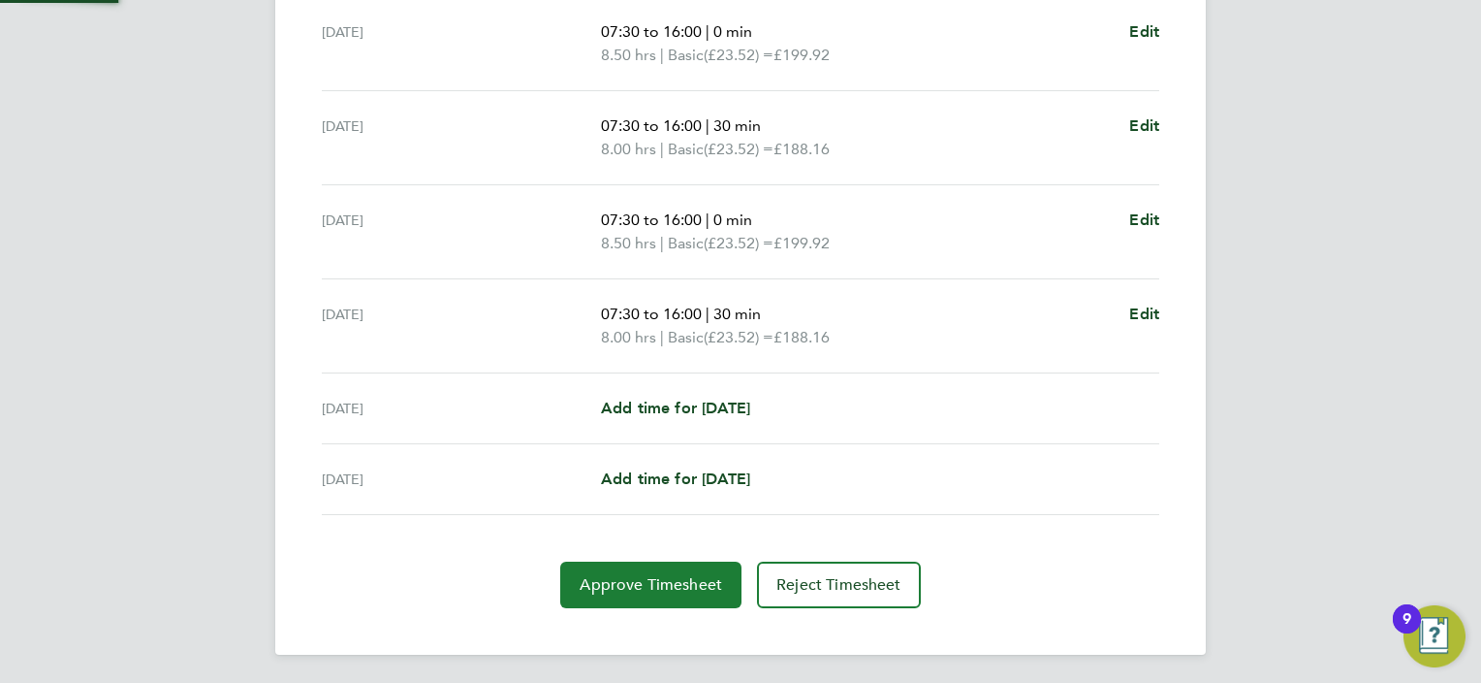
click at [725, 562] on button "Approve Timesheet" at bounding box center [650, 584] width 181 height 47
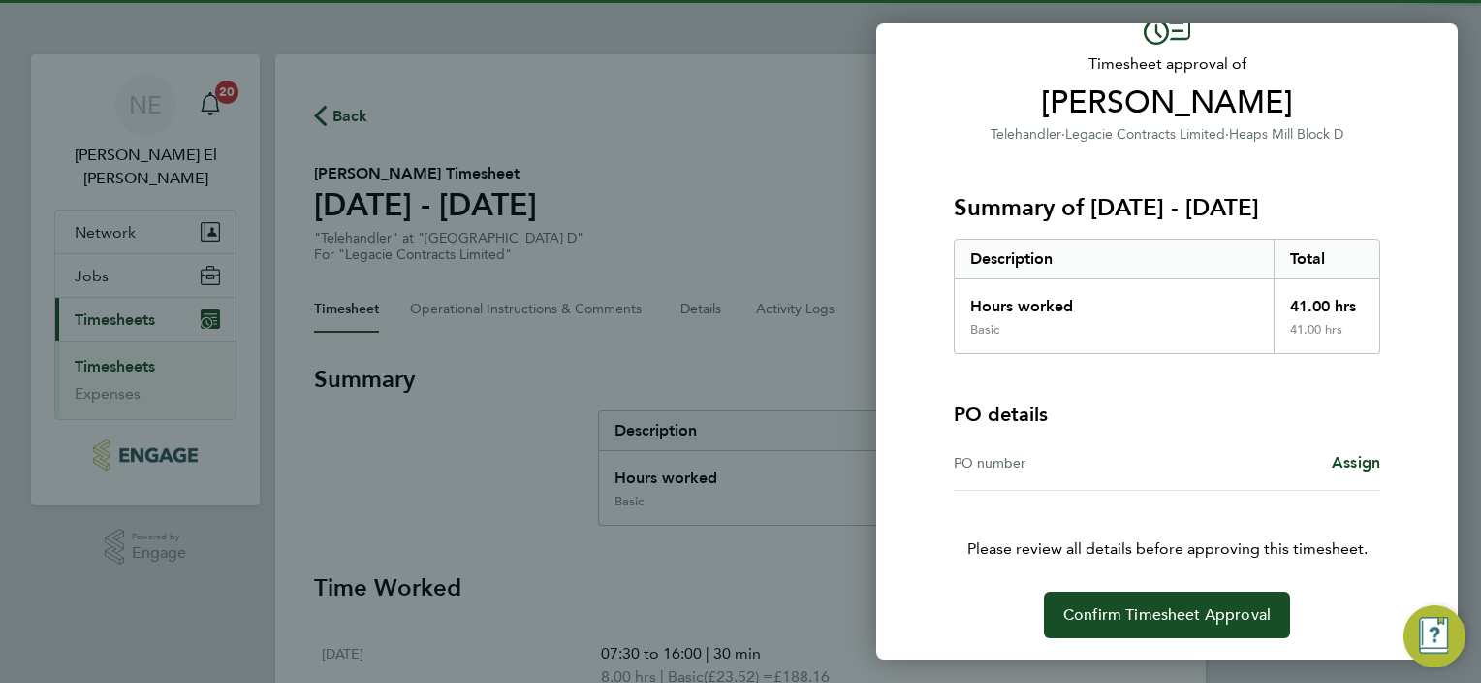
drag, startPoint x: 1109, startPoint y: 484, endPoint x: 1129, endPoint y: 517, distance: 38.2
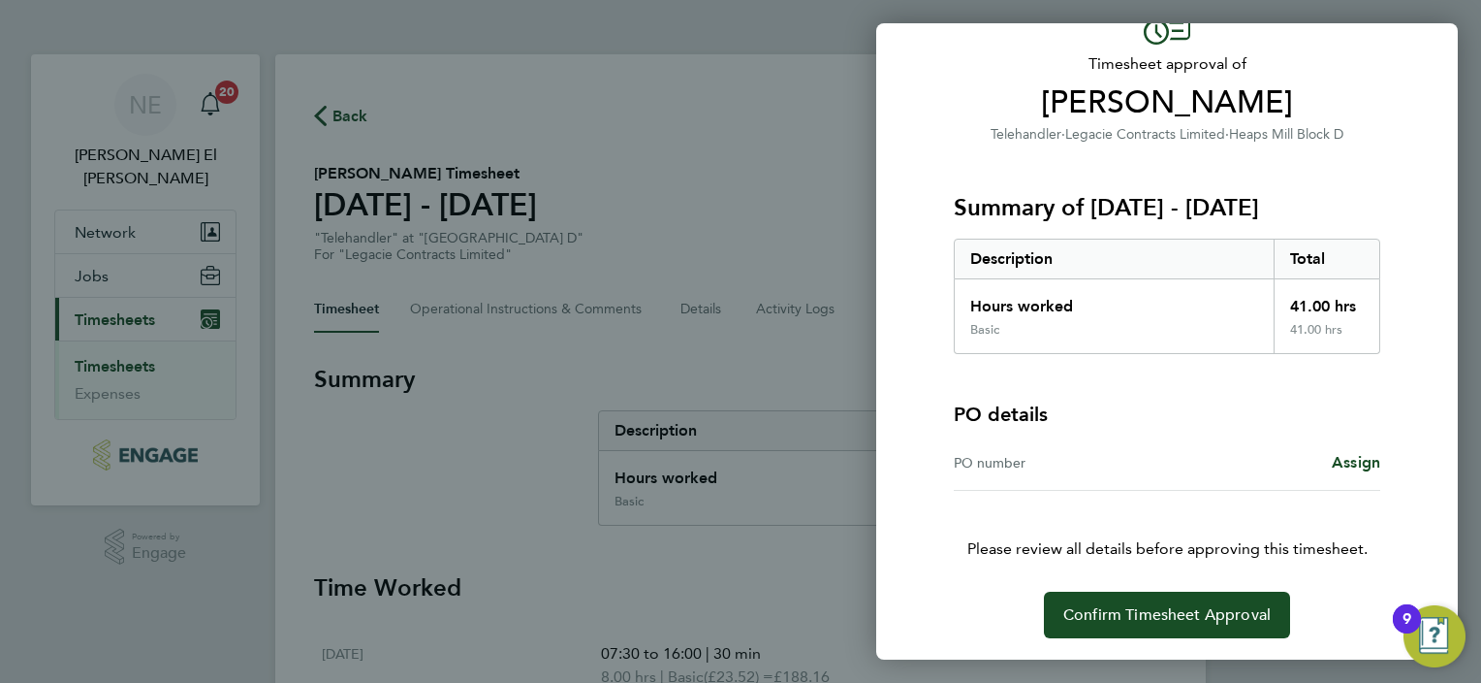
scroll to position [111, 0]
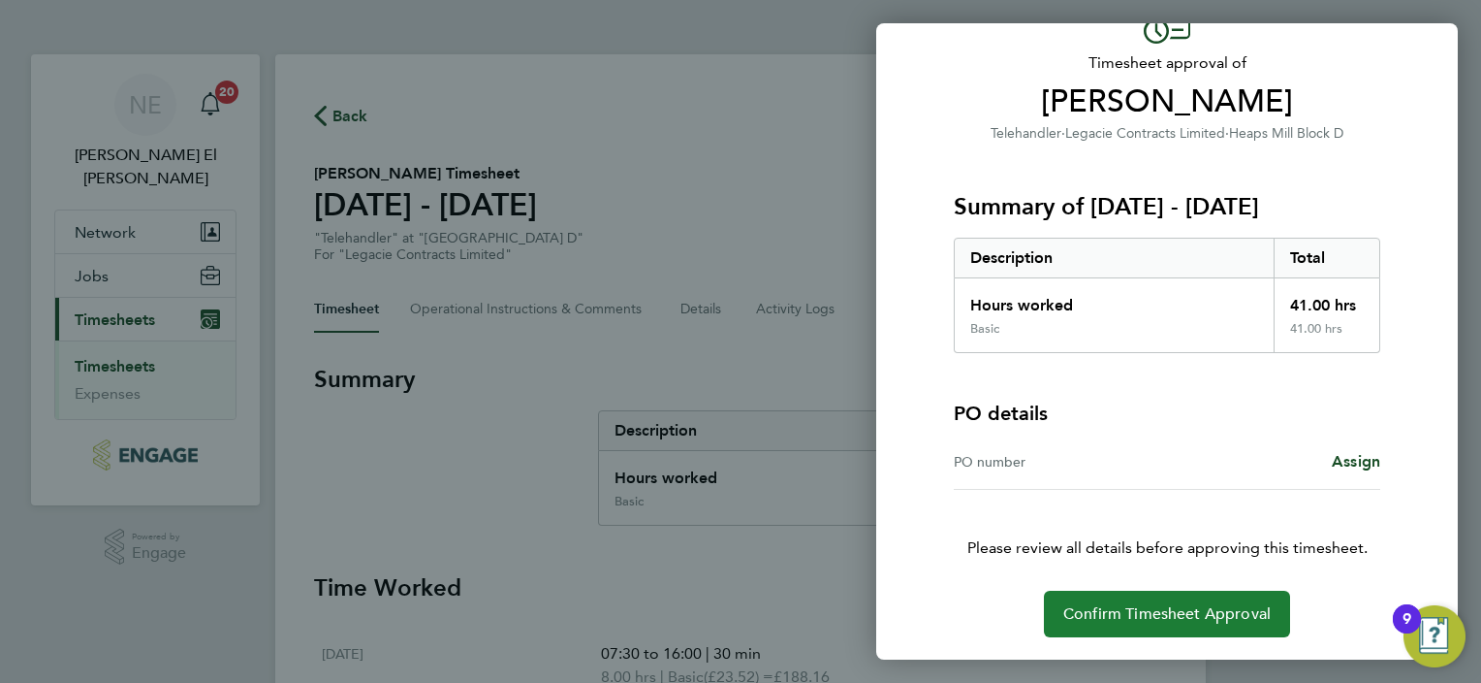
drag, startPoint x: 1129, startPoint y: 517, endPoint x: 1175, endPoint y: 603, distance: 98.0
click at [1175, 603] on button "Confirm Timesheet Approval" at bounding box center [1167, 613] width 246 height 47
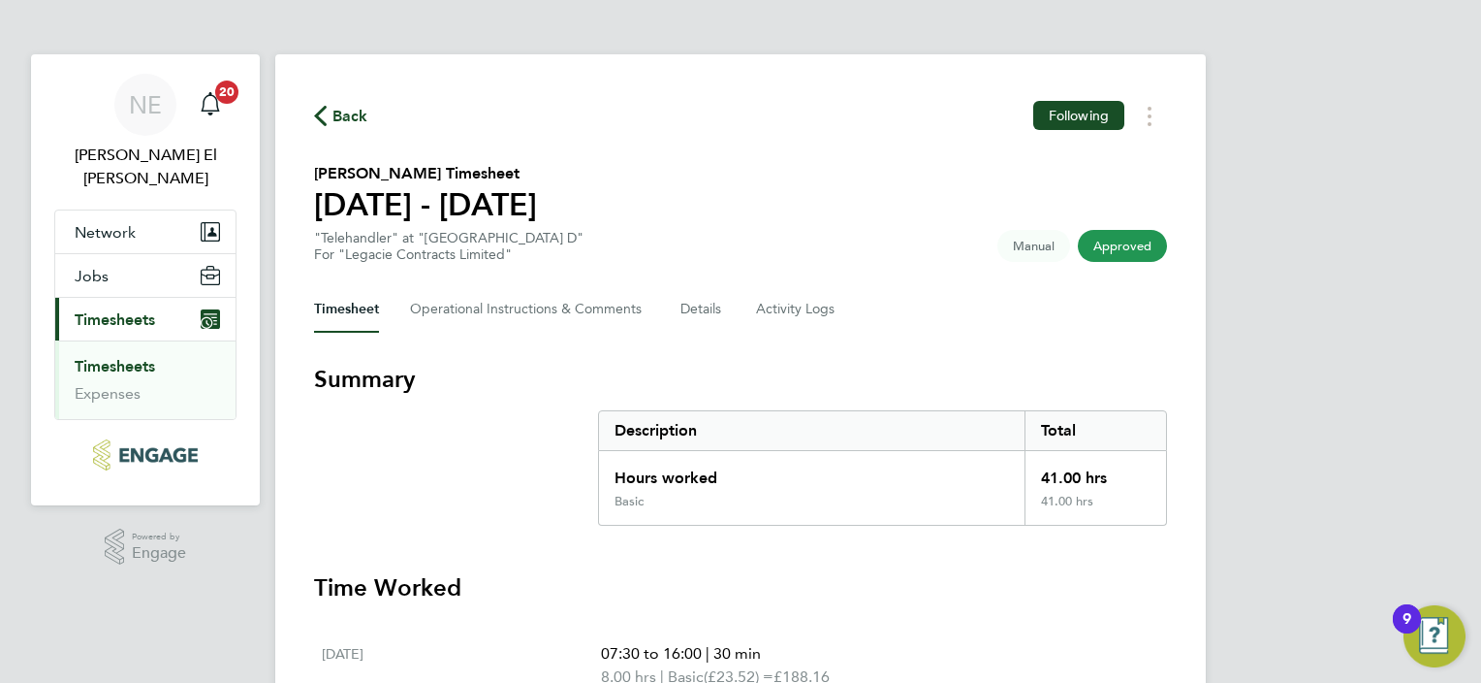
click at [145, 357] on link "Timesheets" at bounding box center [115, 366] width 80 height 18
